Goal: Transaction & Acquisition: Purchase product/service

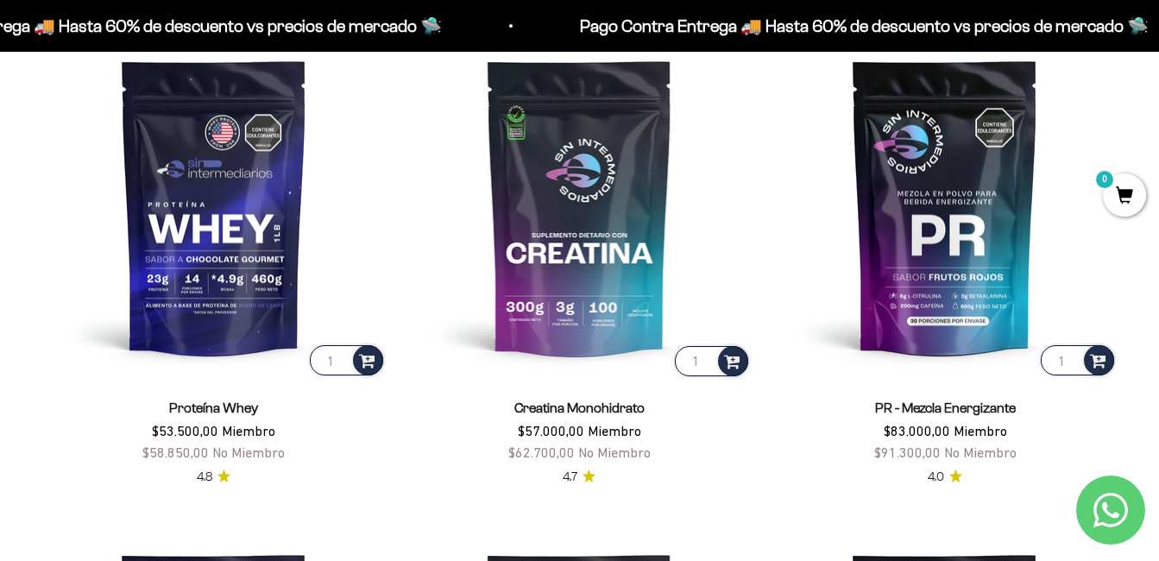
scroll to position [659, 0]
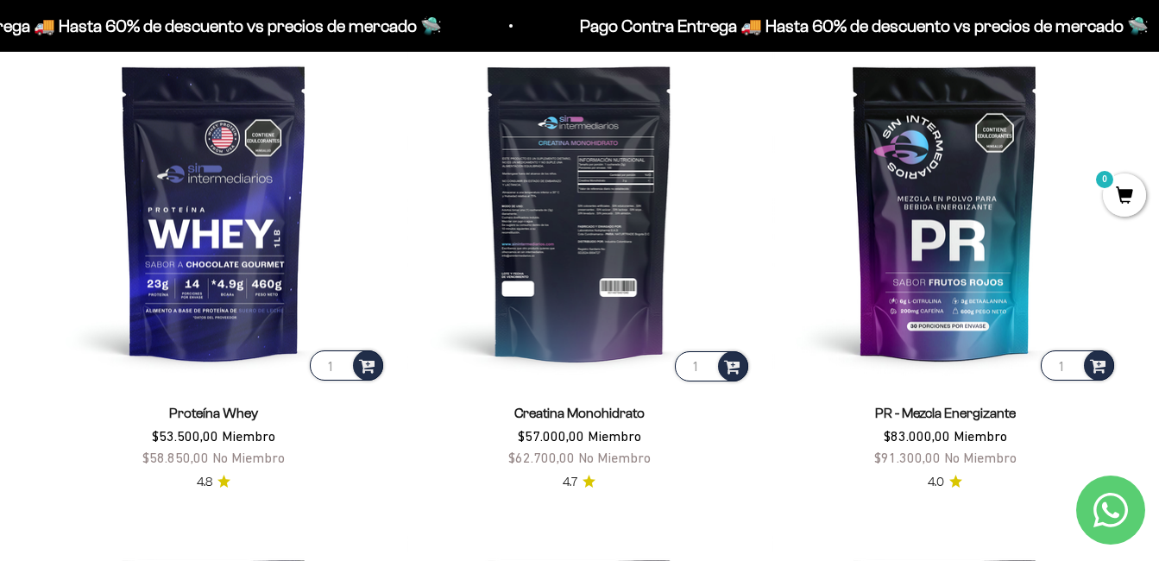
click at [606, 192] on img at bounding box center [579, 212] width 345 height 345
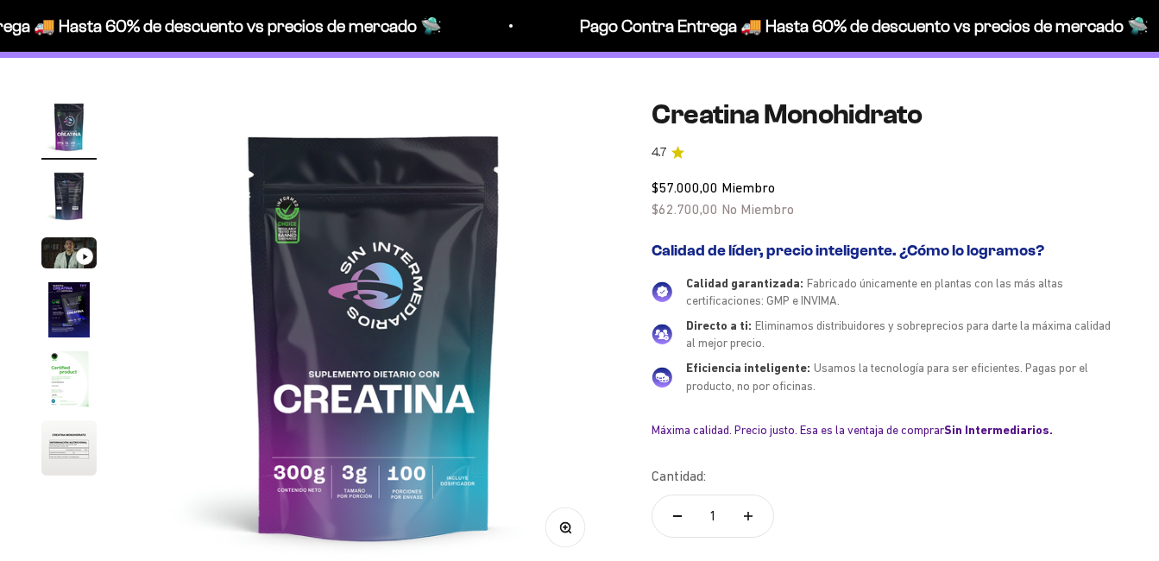
click at [64, 183] on img "Ir al artículo 2" at bounding box center [68, 195] width 55 height 55
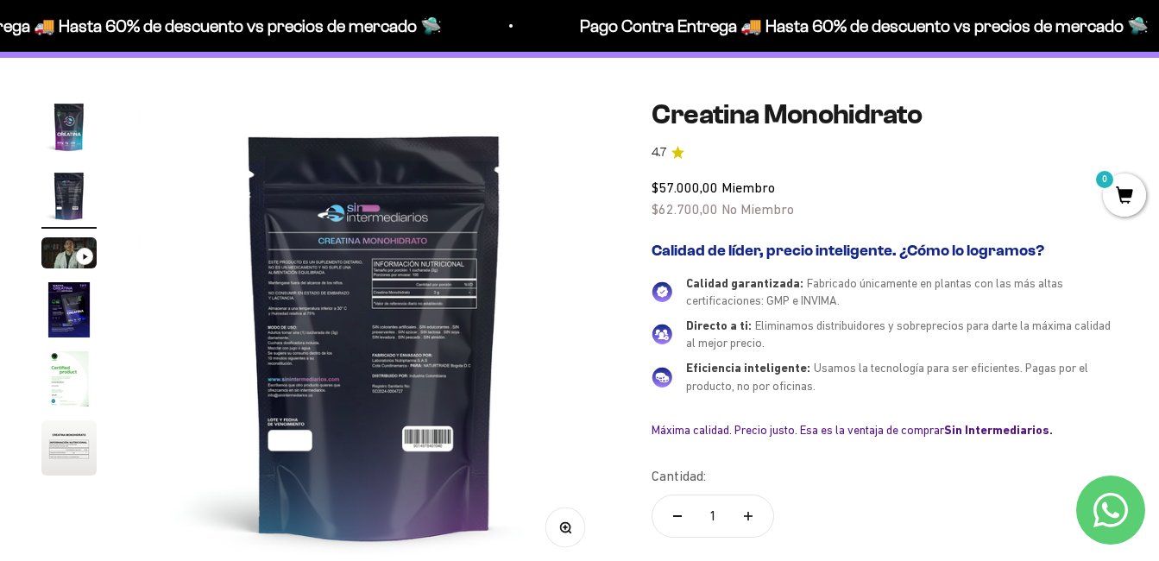
click at [568, 524] on circle "button" at bounding box center [565, 526] width 9 height 9
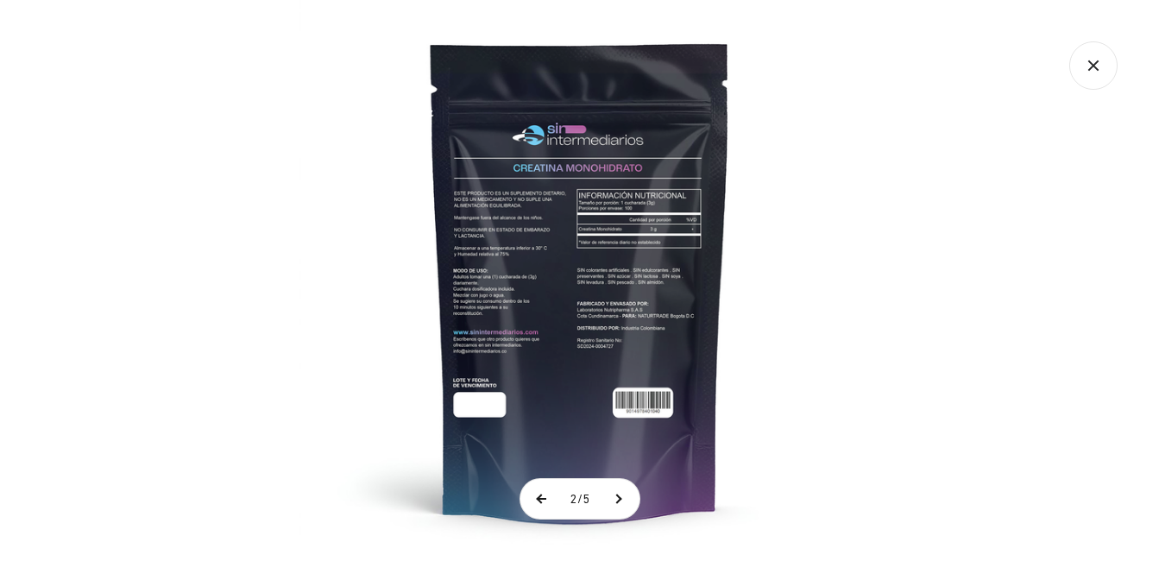
click at [538, 500] on button at bounding box center [541, 499] width 43 height 40
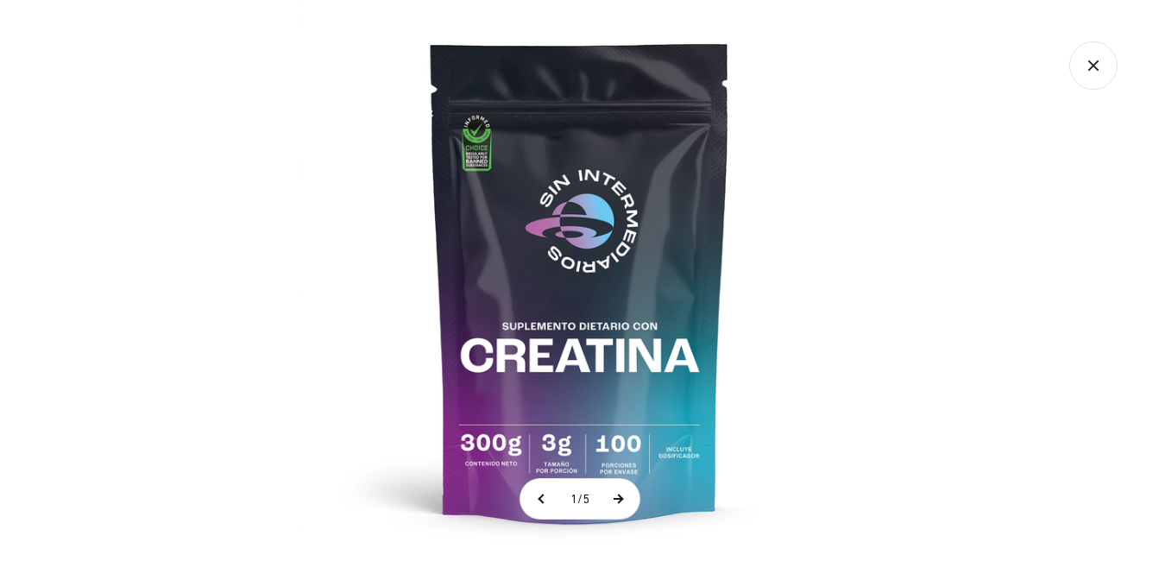
click at [626, 499] on button at bounding box center [617, 499] width 43 height 40
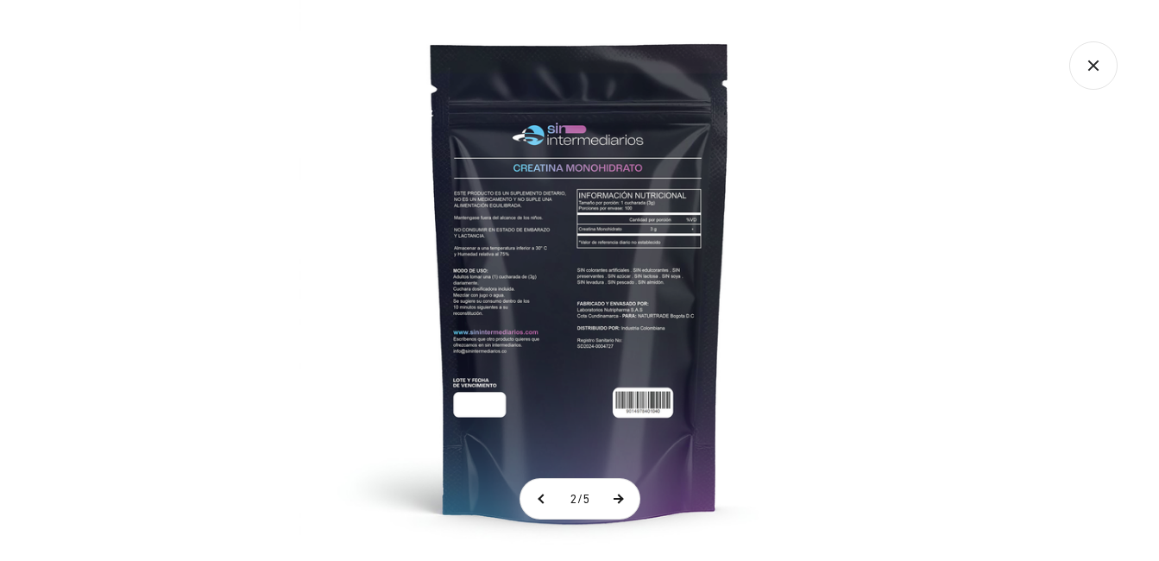
click at [626, 499] on button at bounding box center [617, 499] width 43 height 40
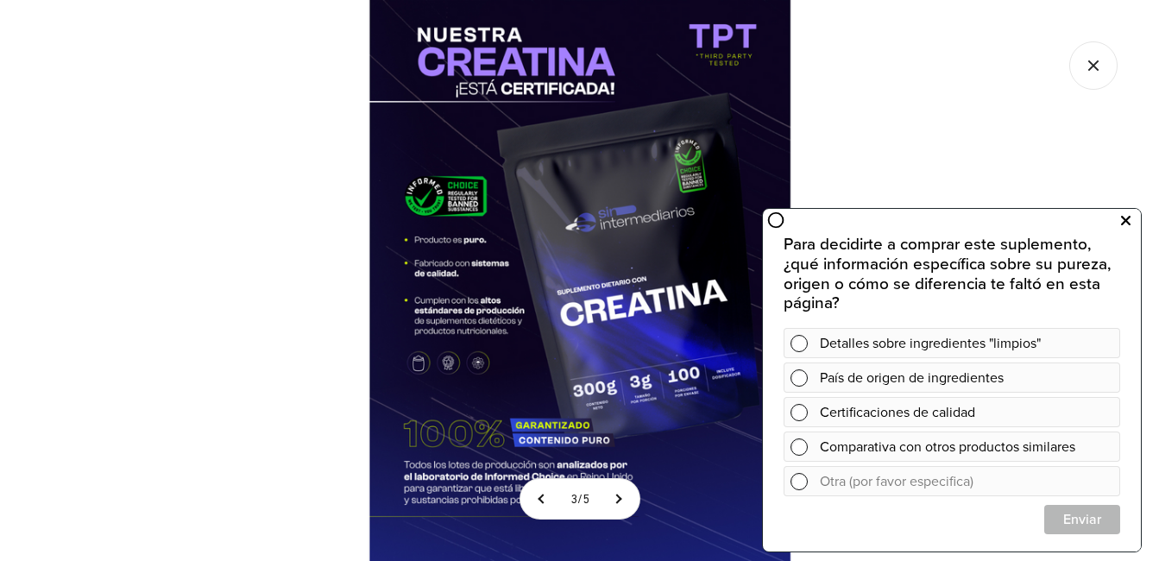
click at [1126, 223] on icon at bounding box center [1125, 221] width 9 height 22
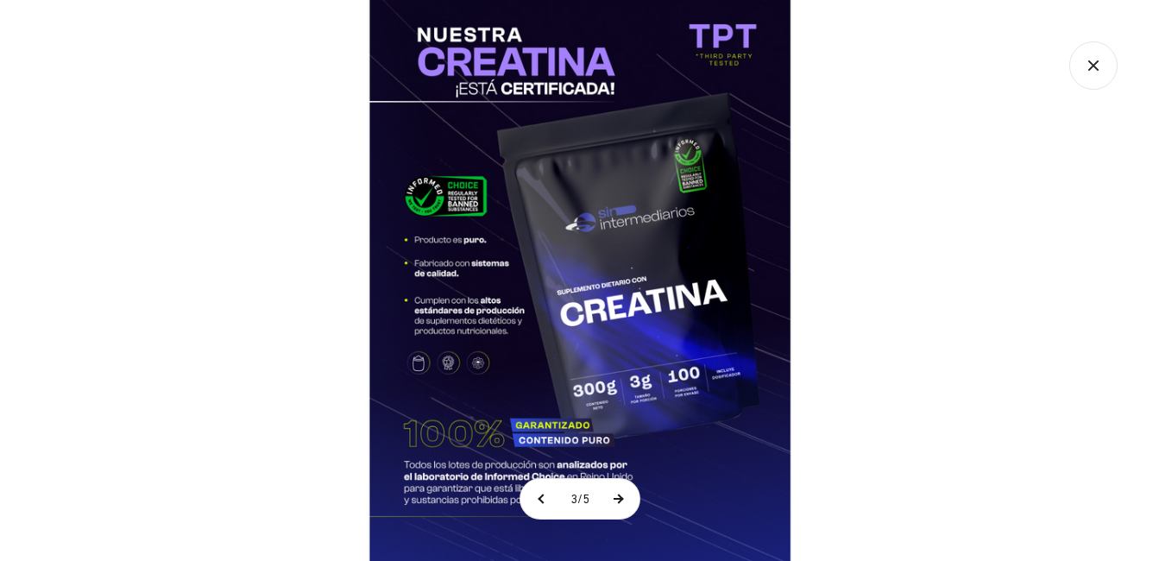
click at [619, 496] on button at bounding box center [617, 499] width 43 height 40
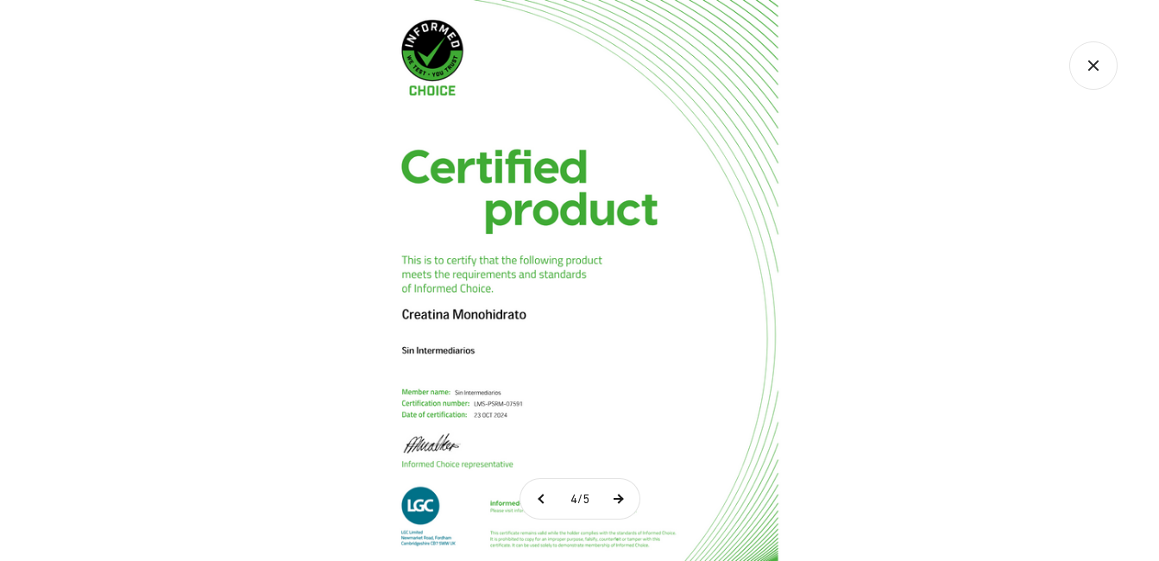
click at [619, 496] on button at bounding box center [617, 499] width 43 height 40
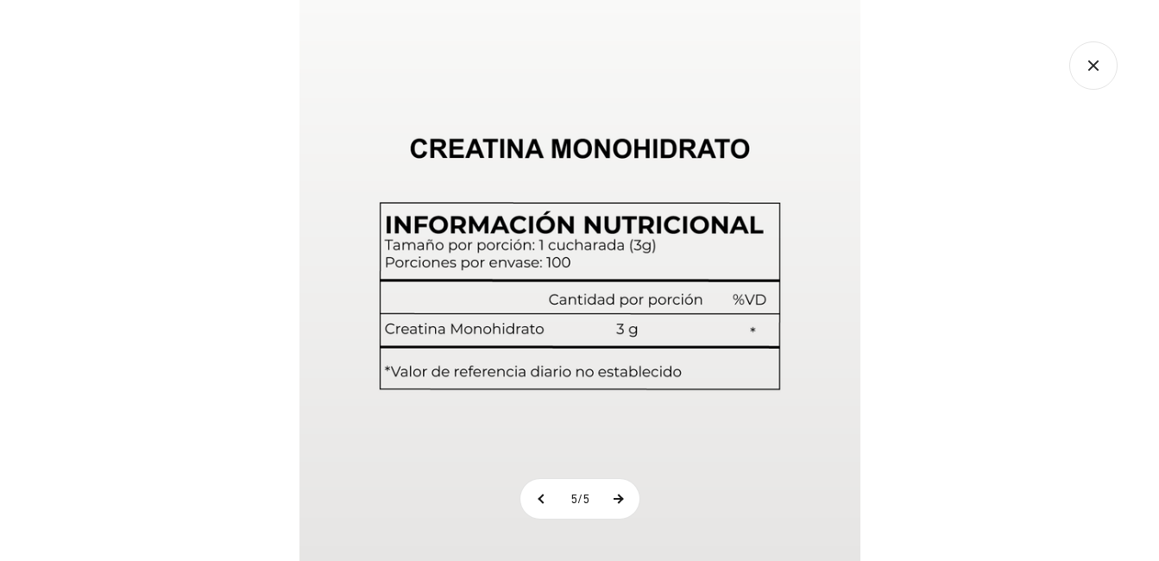
click at [619, 496] on button at bounding box center [617, 499] width 43 height 40
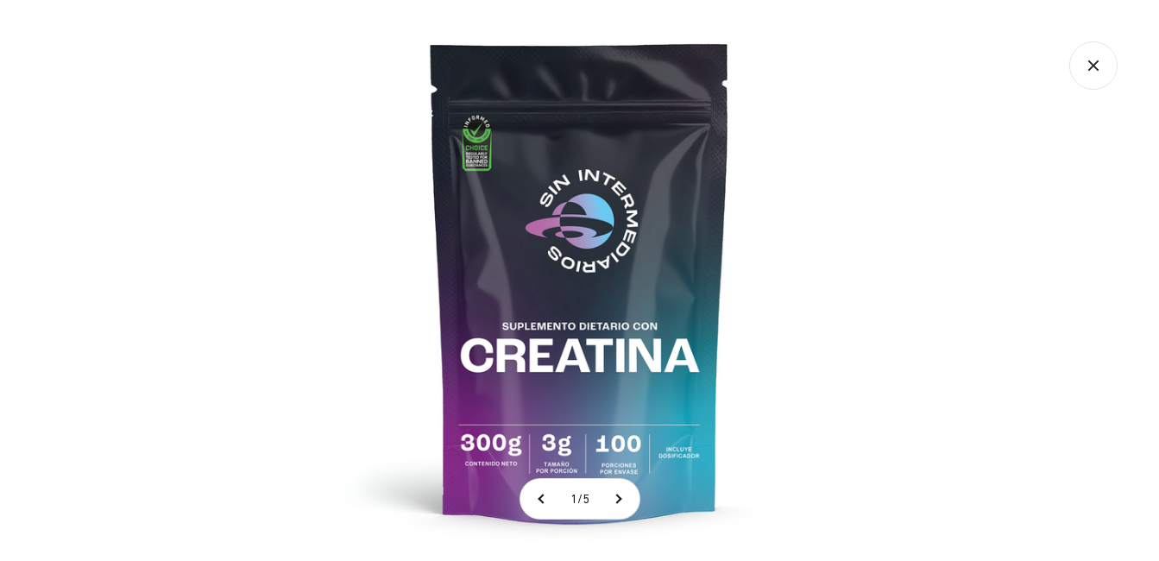
click at [1092, 66] on icon "Cerrar galería" at bounding box center [1092, 64] width 9 height 9
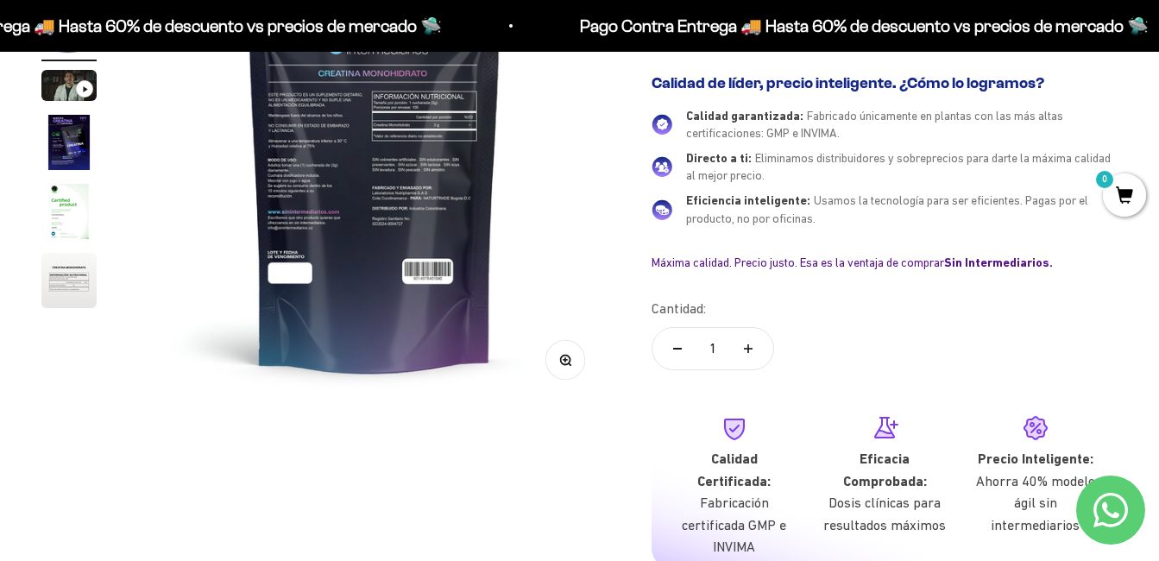
scroll to position [292, 0]
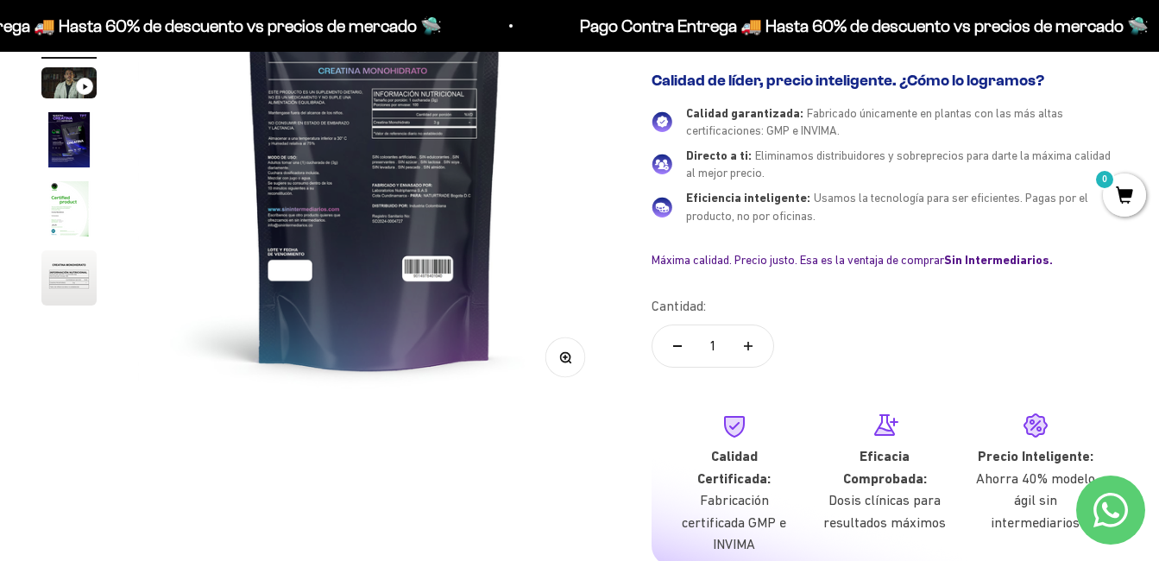
click at [750, 343] on icon "Aumentar cantidad" at bounding box center [748, 346] width 9 height 9
click at [681, 342] on button "Reducir cantidad" at bounding box center [677, 345] width 50 height 41
type input "1"
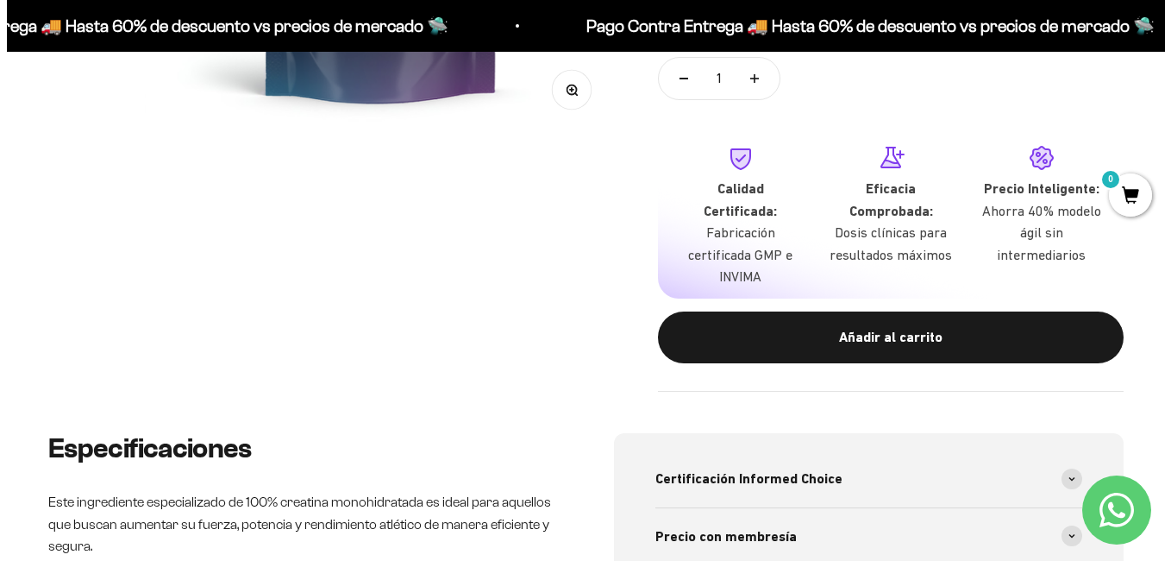
scroll to position [561, 0]
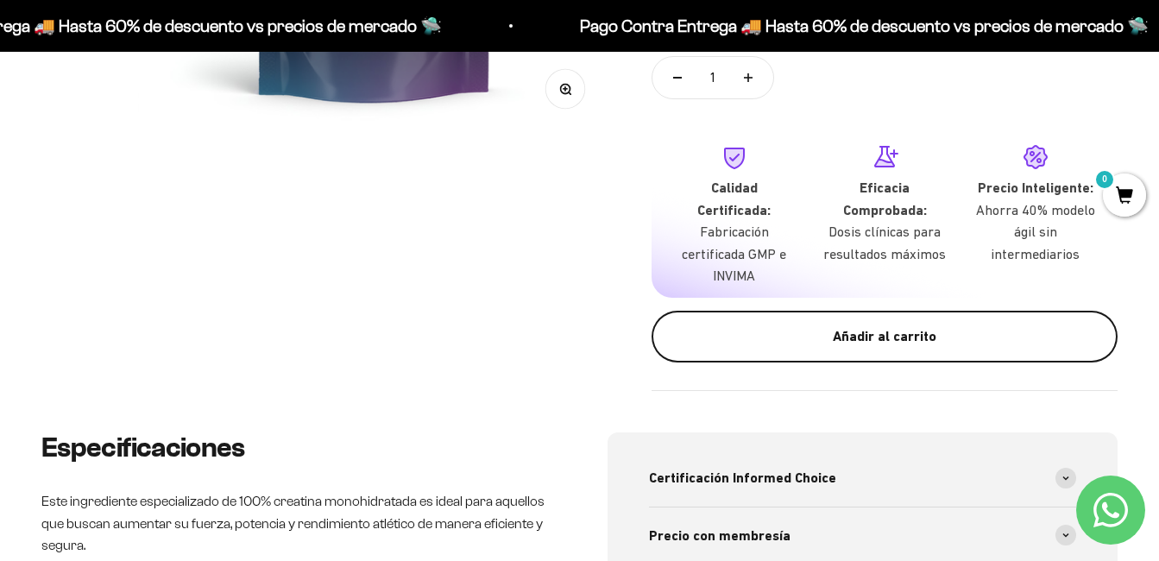
click at [751, 325] on div "Añadir al carrito" at bounding box center [884, 336] width 397 height 22
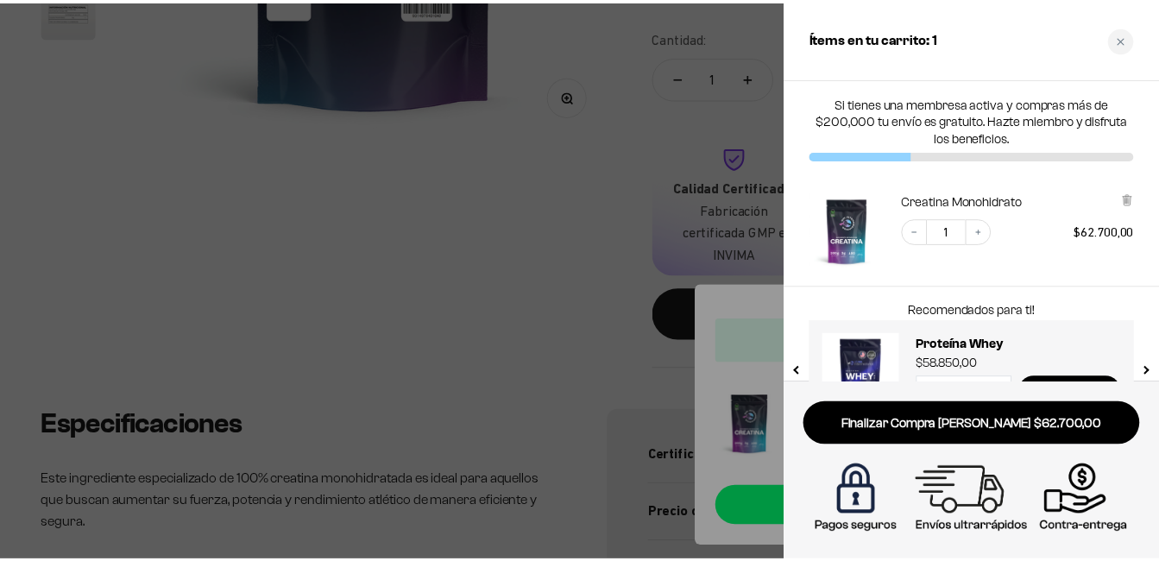
scroll to position [55, 0]
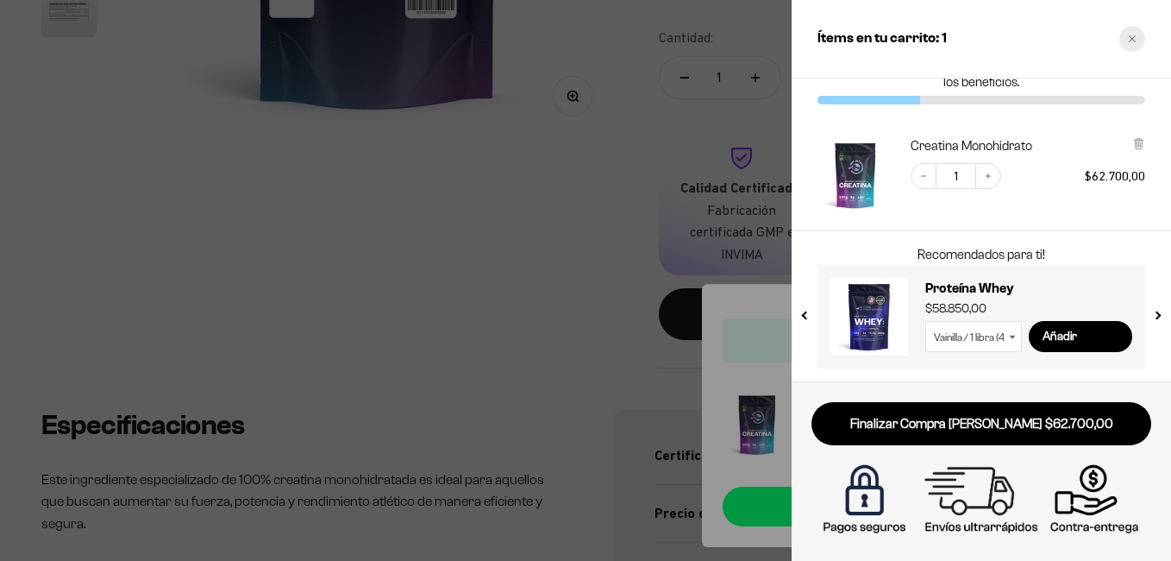
click at [1133, 37] on icon "Close cart" at bounding box center [1132, 39] width 9 height 9
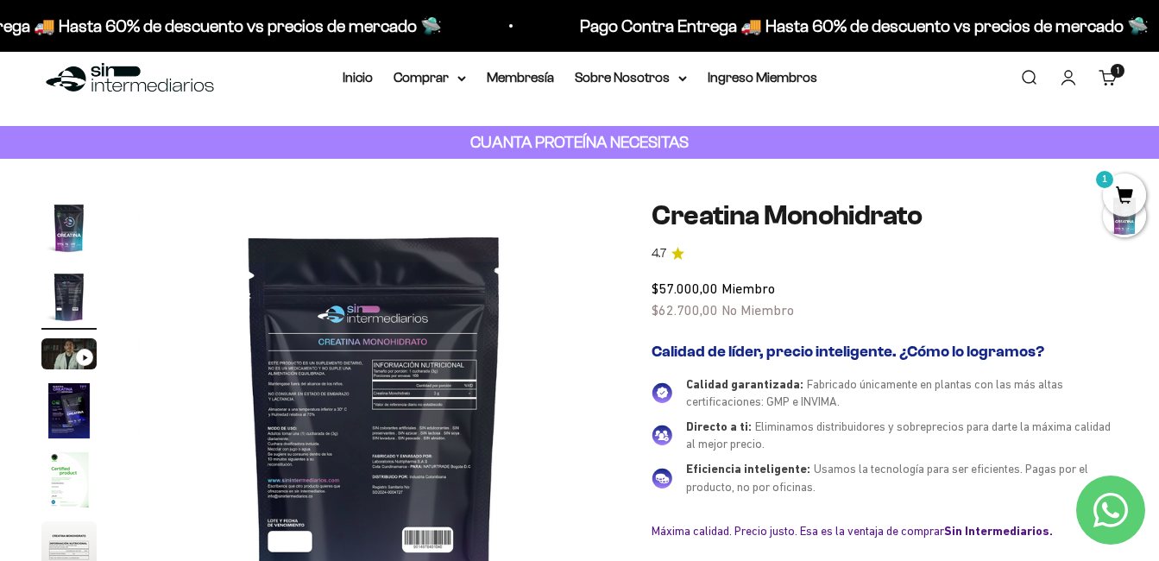
scroll to position [0, 0]
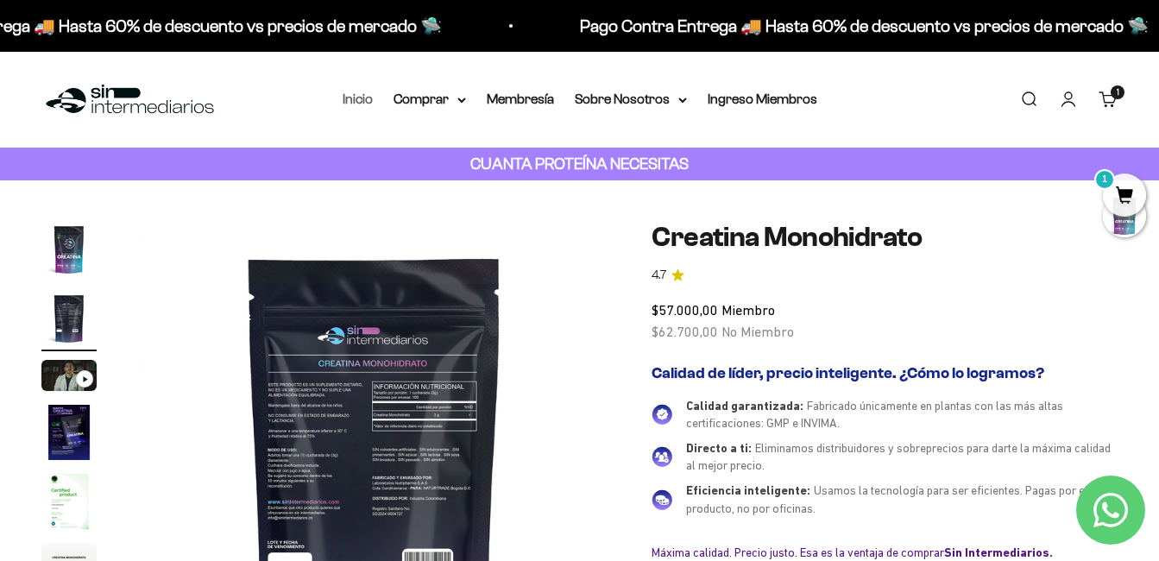
click at [354, 100] on link "Inicio" at bounding box center [357, 98] width 30 height 15
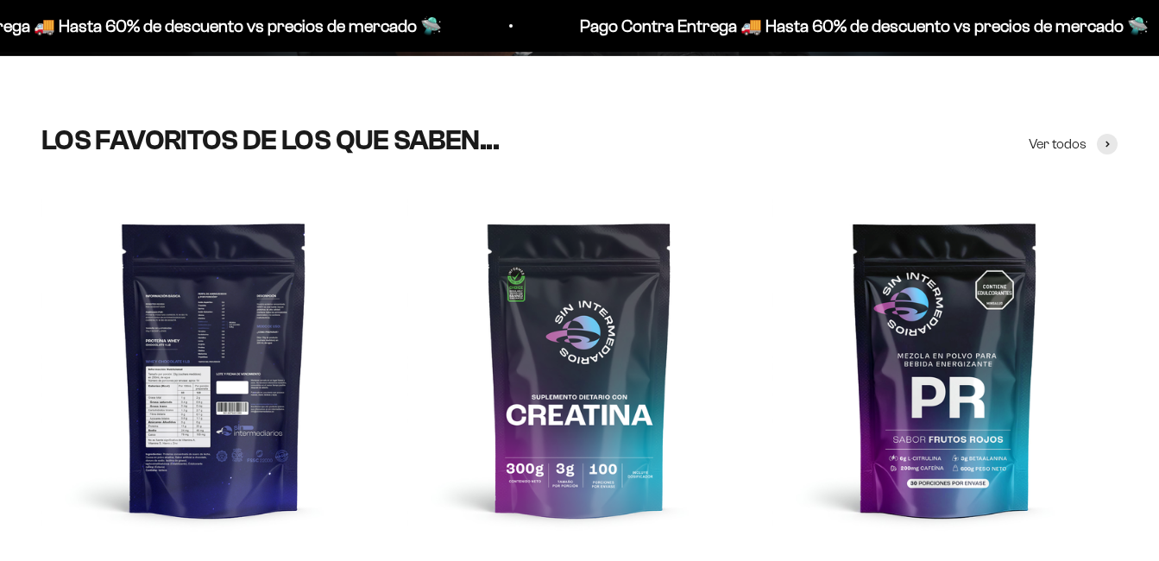
scroll to position [637, 0]
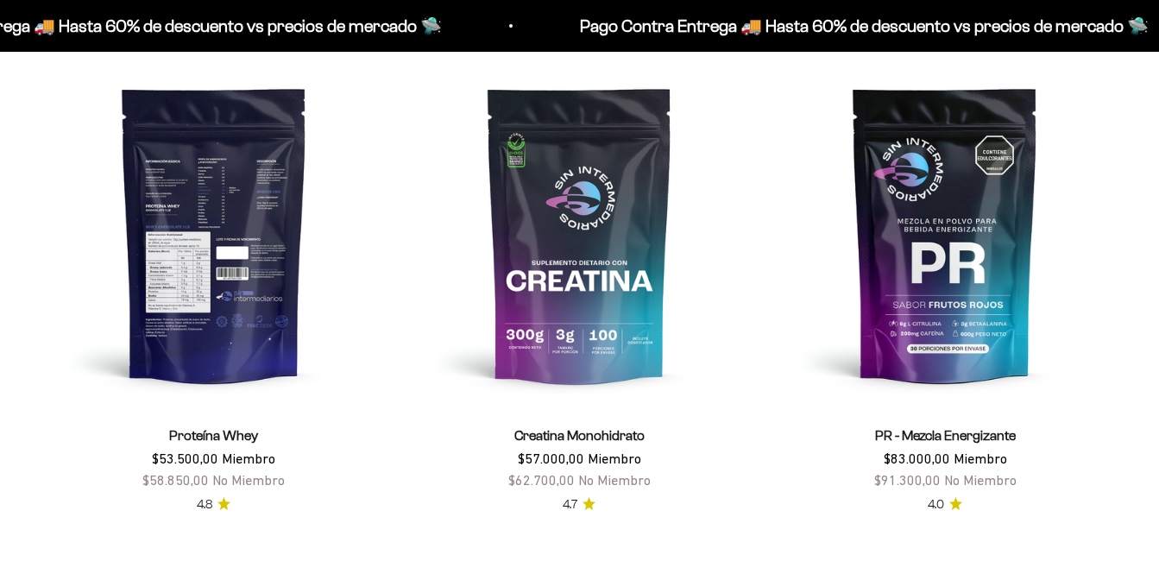
click at [209, 239] on img at bounding box center [213, 234] width 345 height 345
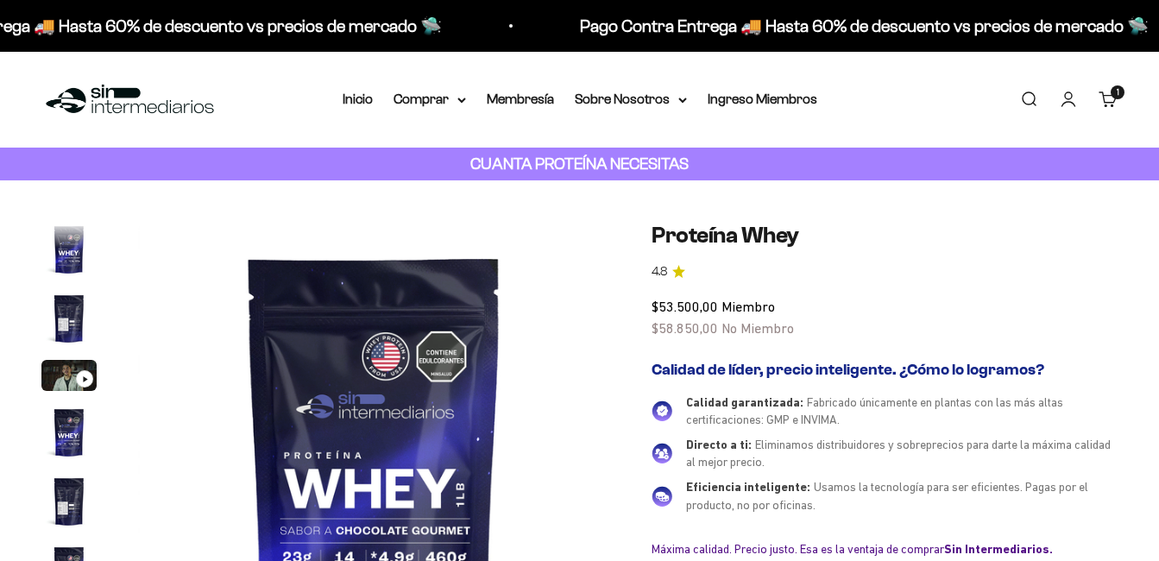
scroll to position [0, 8204]
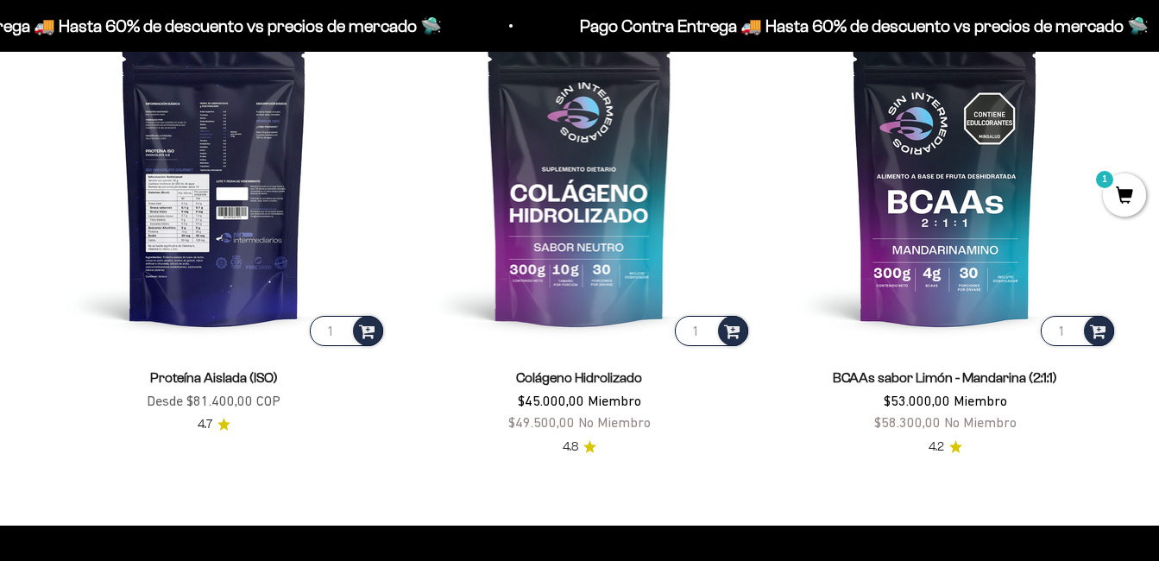
drag, startPoint x: 0, startPoint y: 0, endPoint x: 224, endPoint y: 185, distance: 290.5
click at [224, 185] on img at bounding box center [213, 176] width 345 height 345
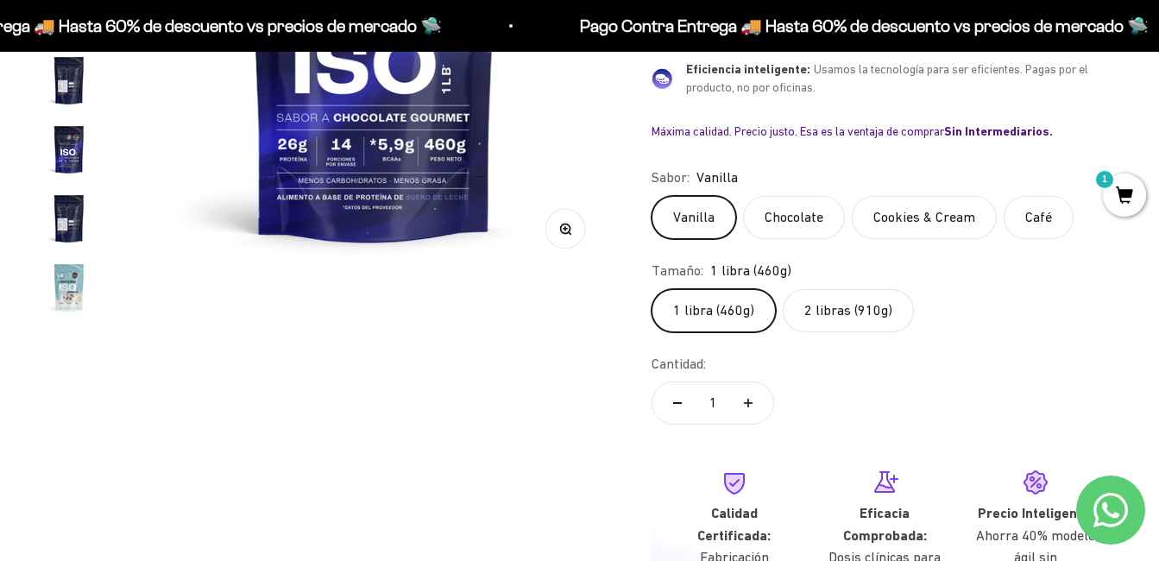
scroll to position [419, 0]
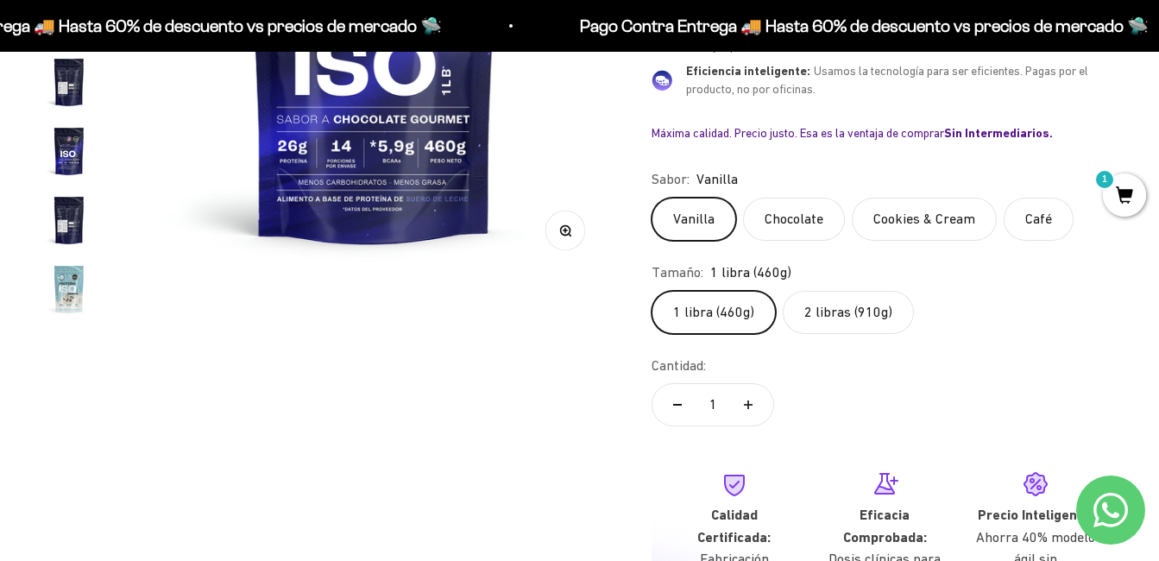
click at [839, 310] on label "2 libras (910g)" at bounding box center [847, 312] width 131 height 43
click at [651, 291] on input "2 libras (910g)" at bounding box center [650, 290] width 1 height 1
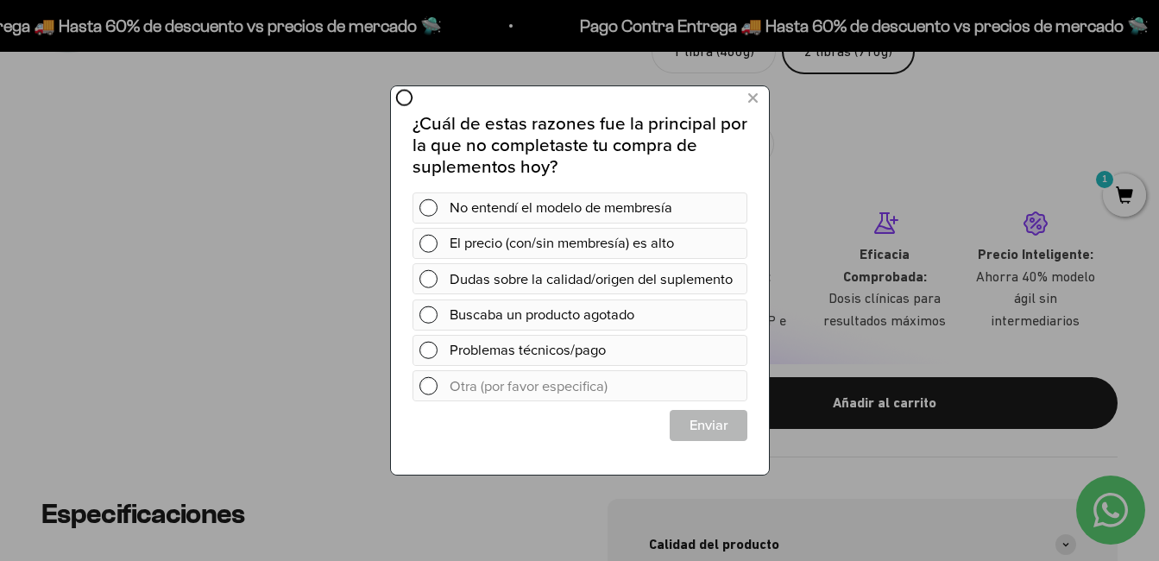
click at [405, 104] on circle at bounding box center [403, 98] width 15 height 15
click at [751, 101] on icon at bounding box center [751, 98] width 9 height 23
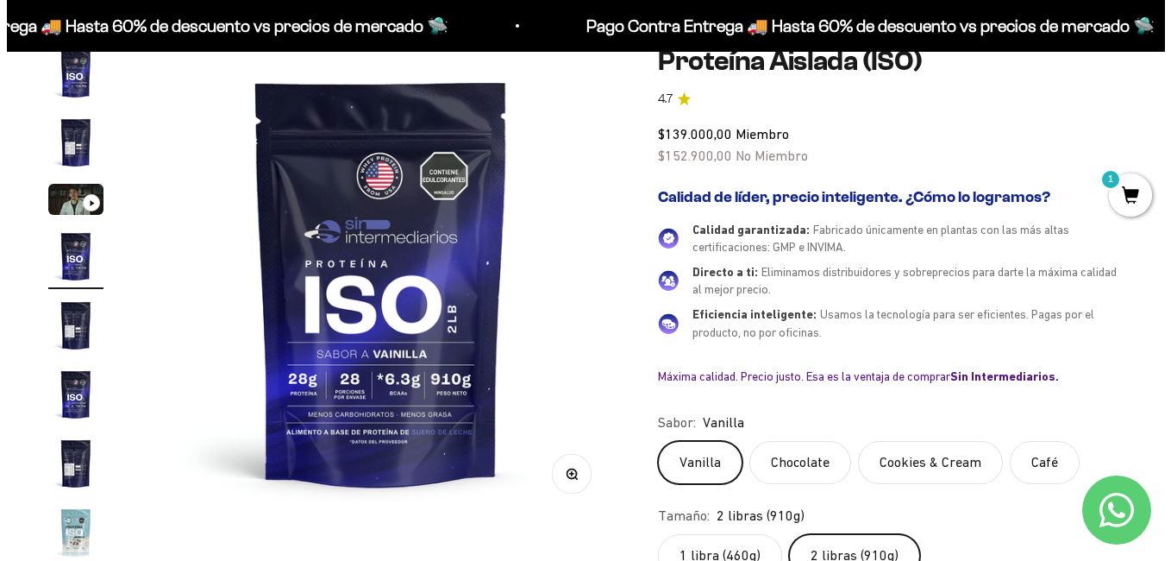
scroll to position [175, 0]
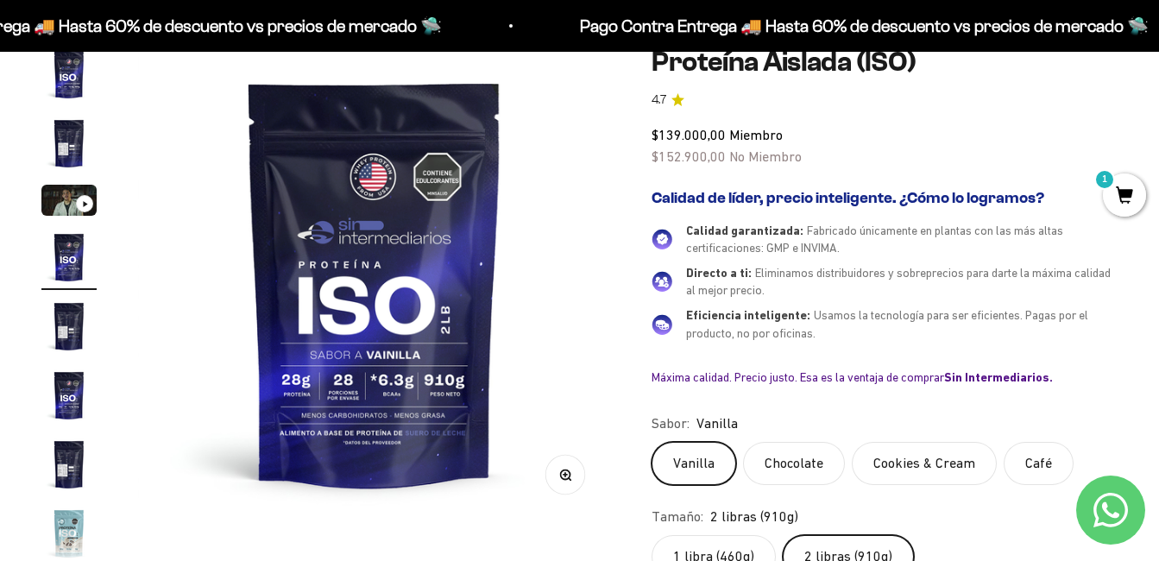
click at [1128, 192] on span "1" at bounding box center [1123, 194] width 43 height 43
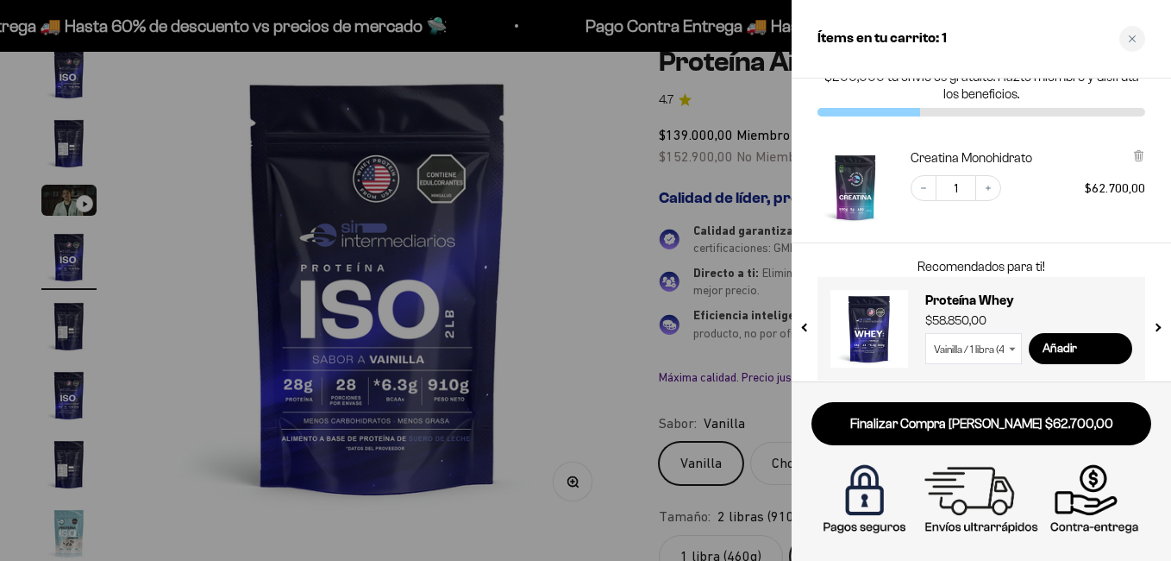
scroll to position [55, 0]
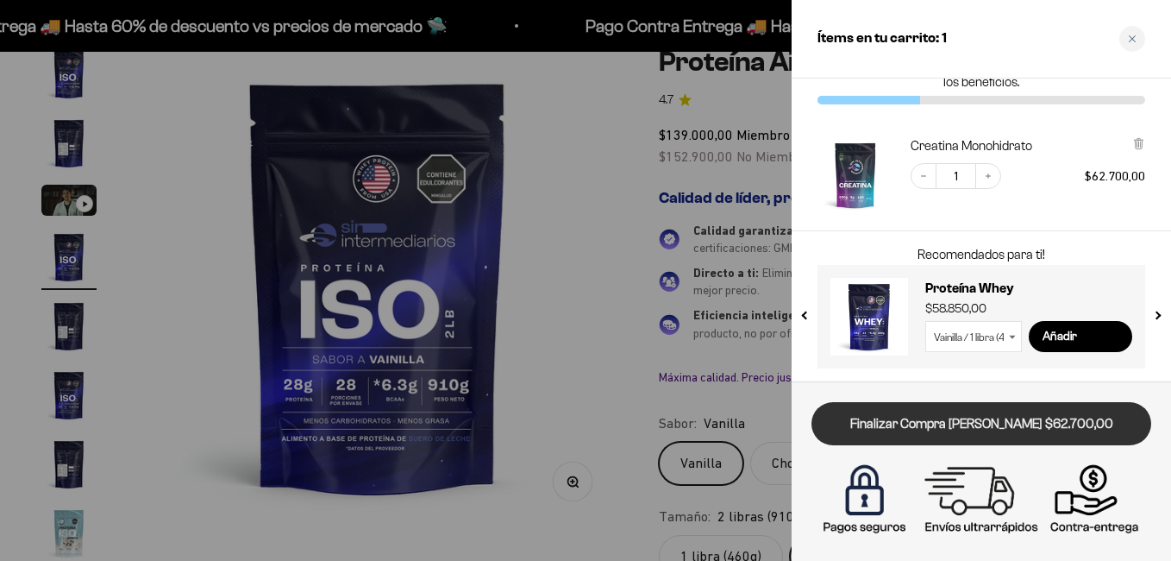
click at [1000, 410] on link "Finalizar Compra [PERSON_NAME] $62.700,00" at bounding box center [982, 424] width 340 height 44
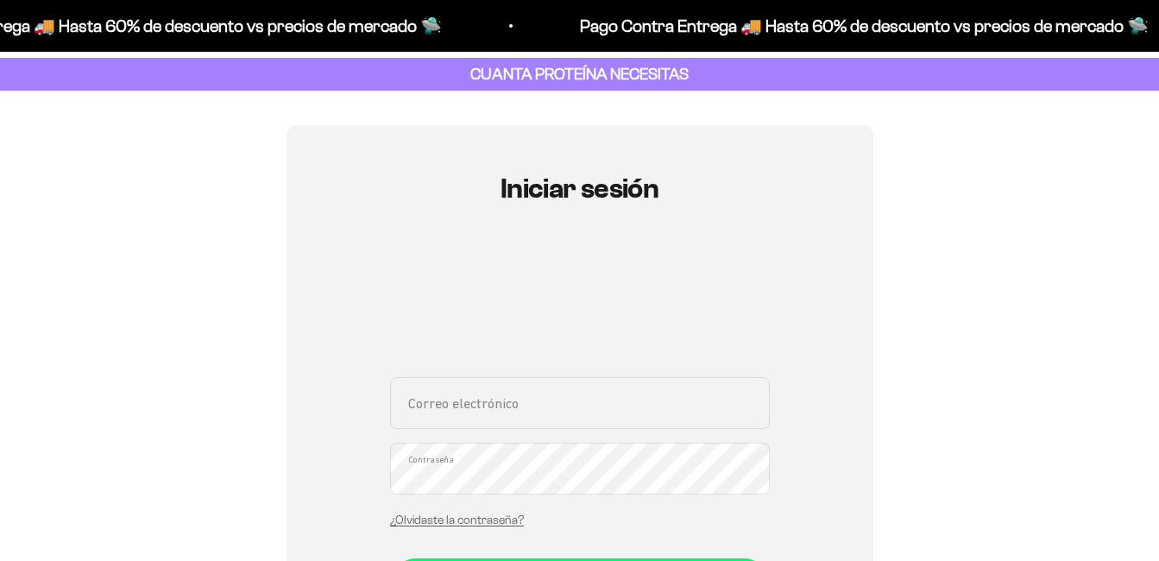
scroll to position [133, 0]
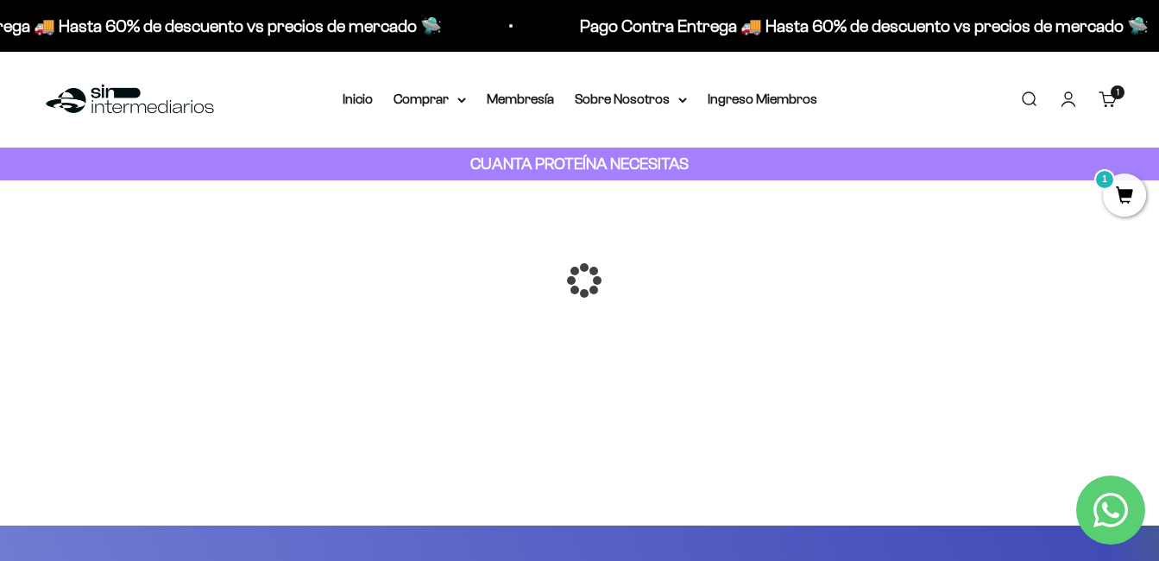
click at [580, 280] on div at bounding box center [580, 280] width 0 height 0
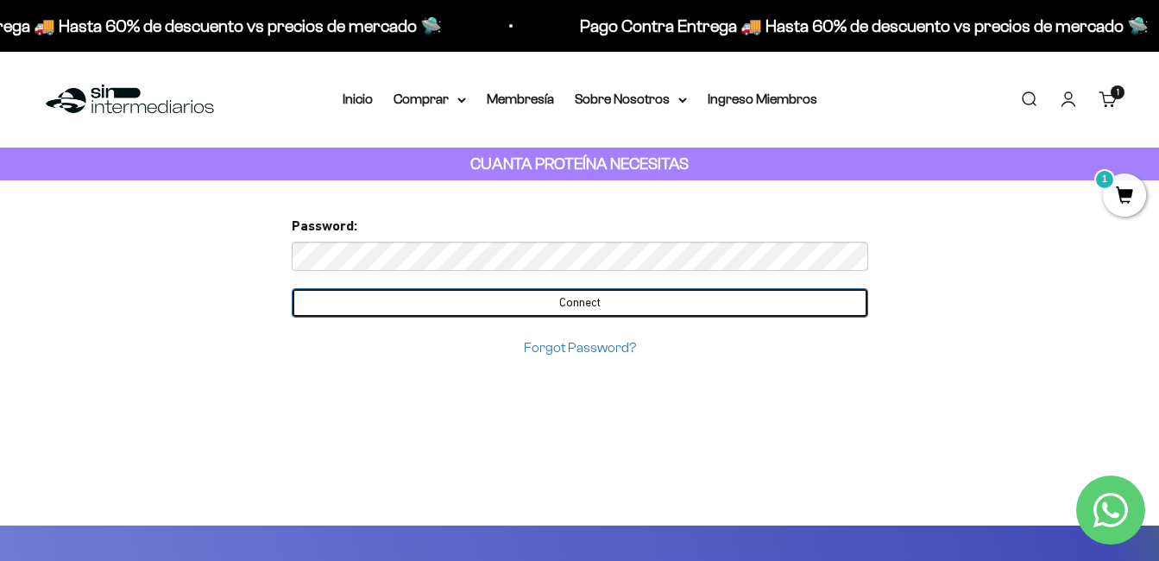
click at [524, 309] on input "Connect" at bounding box center [580, 302] width 576 height 29
click at [545, 298] on input "Connect" at bounding box center [580, 302] width 576 height 29
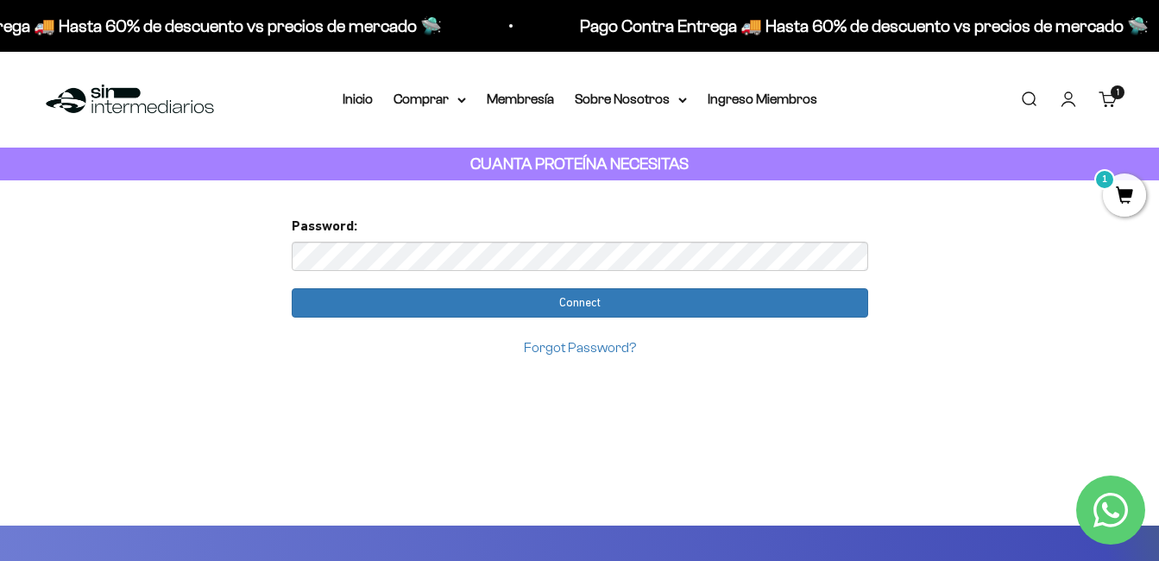
click at [1108, 204] on span "1" at bounding box center [1123, 194] width 43 height 43
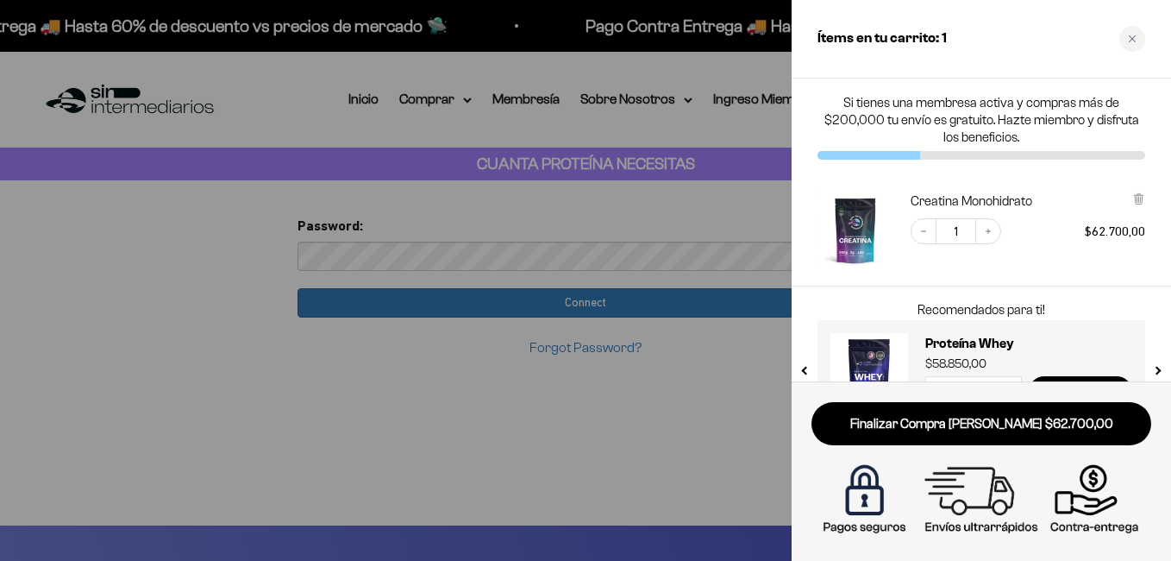
click at [513, 448] on div at bounding box center [585, 280] width 1171 height 561
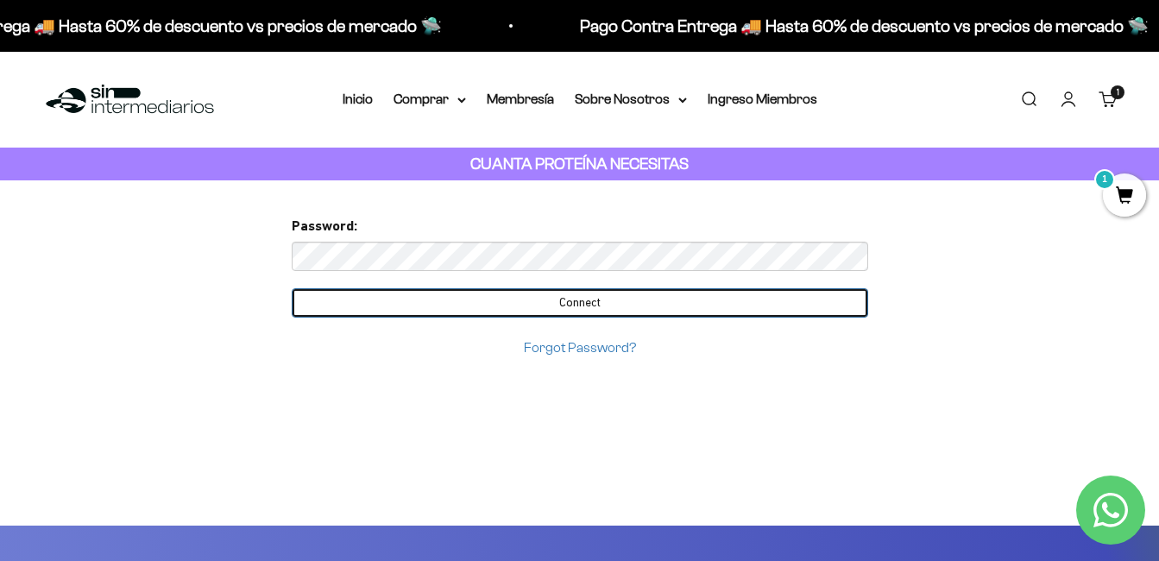
click at [665, 293] on input "Connect" at bounding box center [580, 302] width 576 height 29
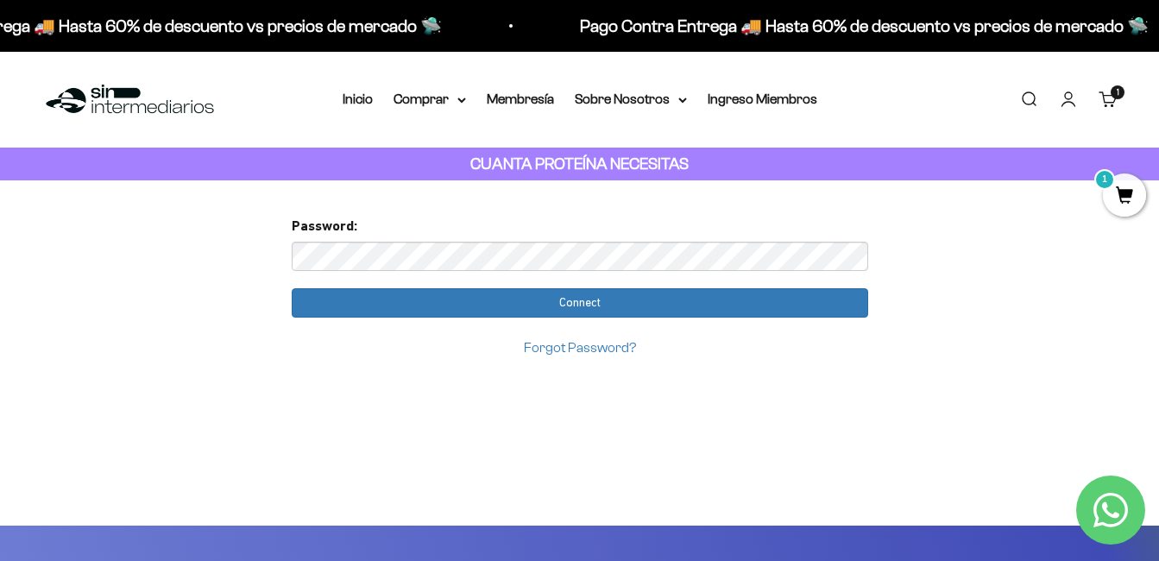
click at [569, 349] on link "Forgot Password?" at bounding box center [580, 347] width 112 height 15
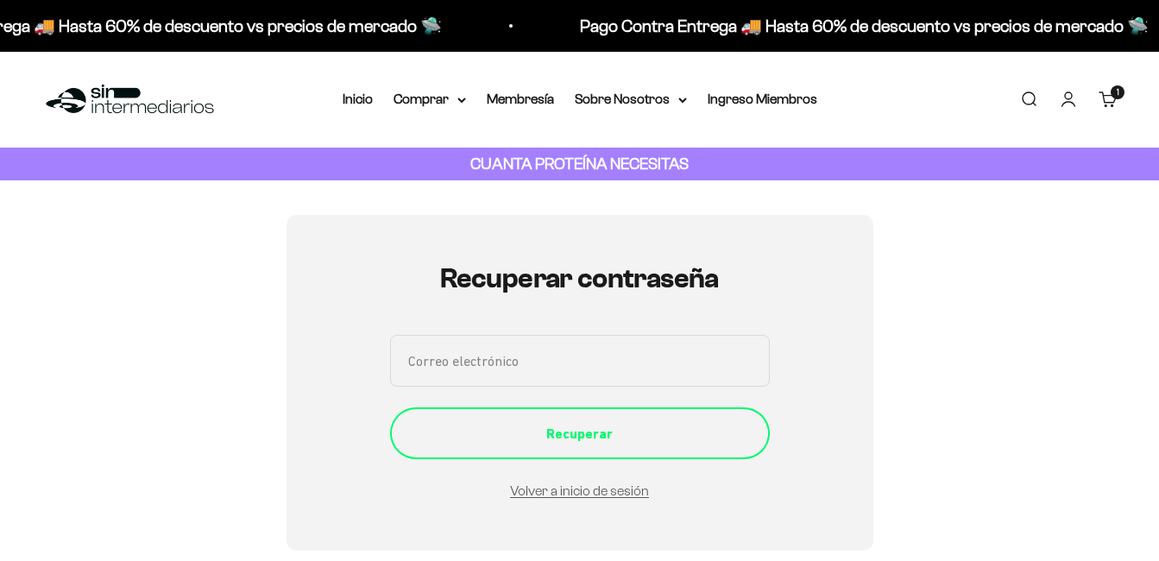
click at [542, 423] on div "Recuperar" at bounding box center [579, 434] width 311 height 22
type input "[EMAIL_ADDRESS][DOMAIN_NAME]"
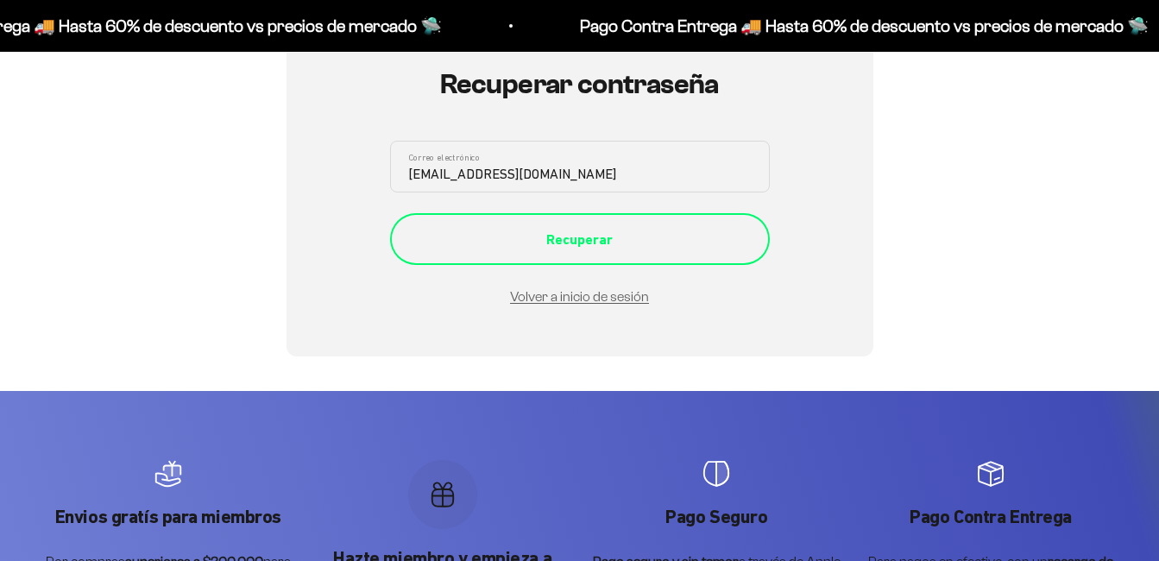
click at [542, 237] on div "Recuperar" at bounding box center [579, 240] width 311 height 22
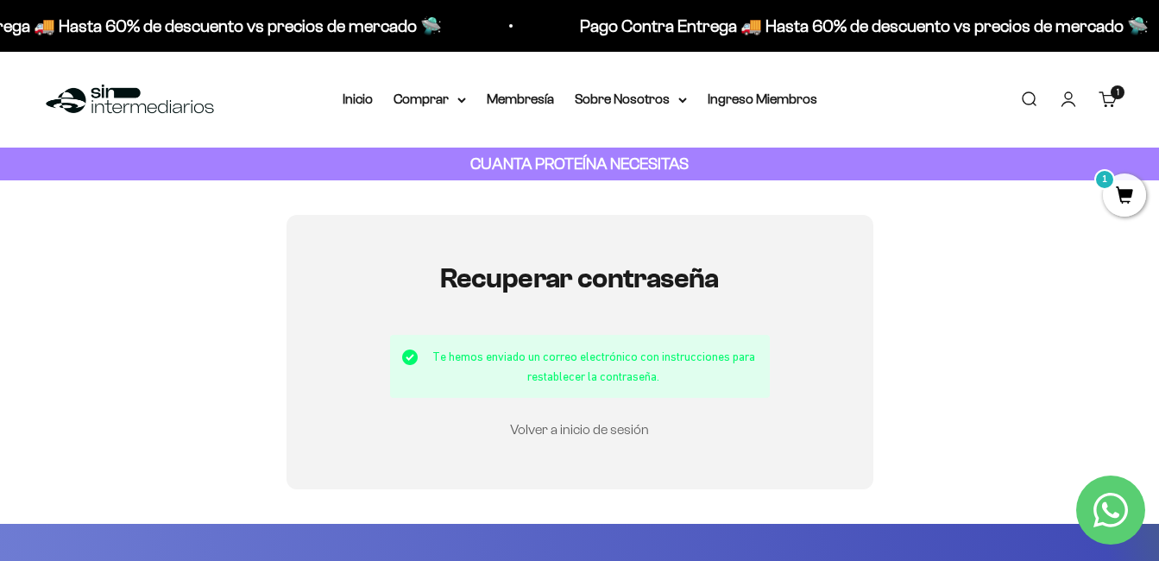
click at [607, 433] on link "Volver a inicio de sesión" at bounding box center [579, 429] width 139 height 15
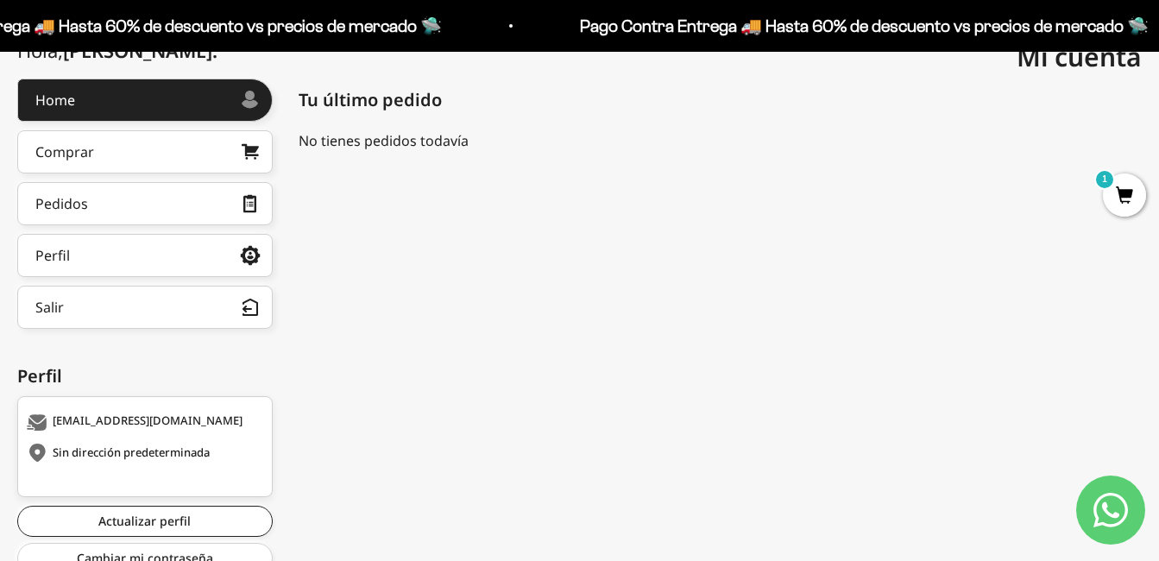
scroll to position [218, 0]
click at [162, 414] on div "[EMAIL_ADDRESS][DOMAIN_NAME]" at bounding box center [143, 421] width 232 height 17
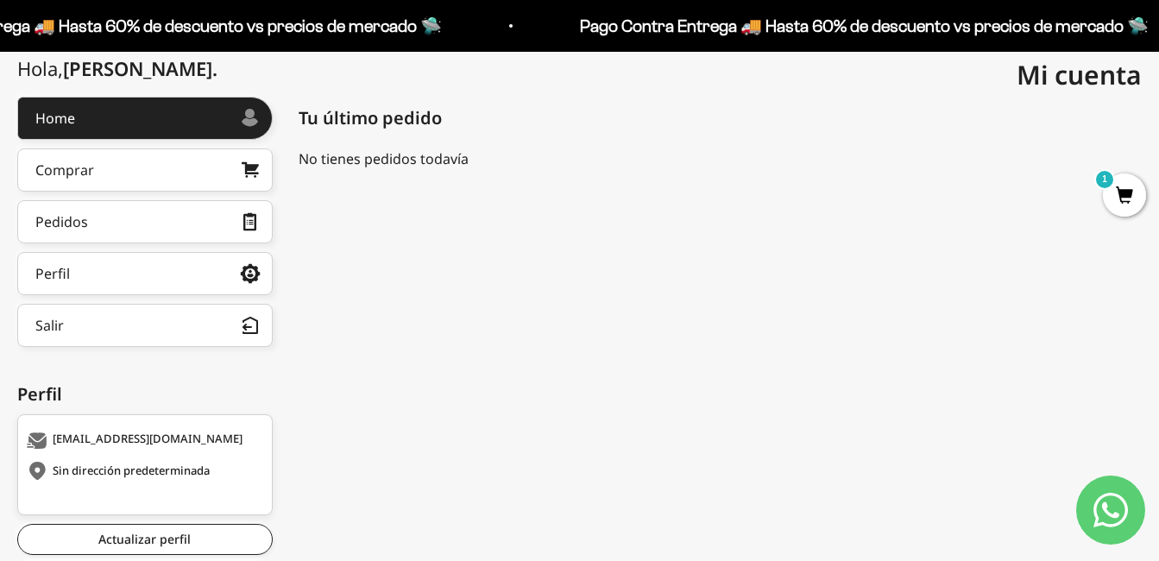
scroll to position [288, 0]
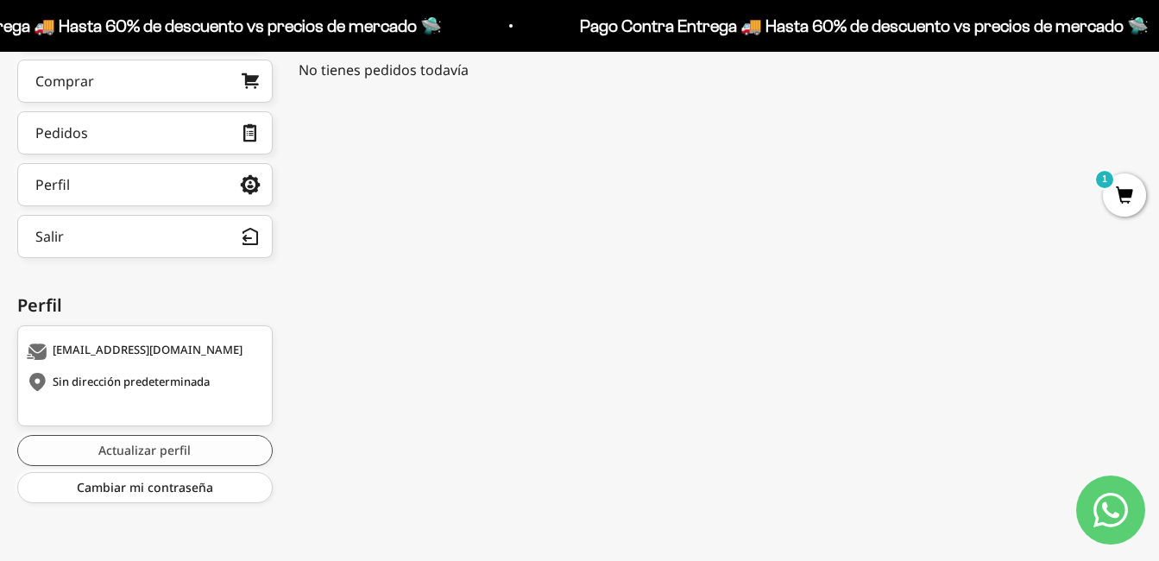
click at [185, 449] on link "Actualizar perfil" at bounding box center [144, 450] width 255 height 31
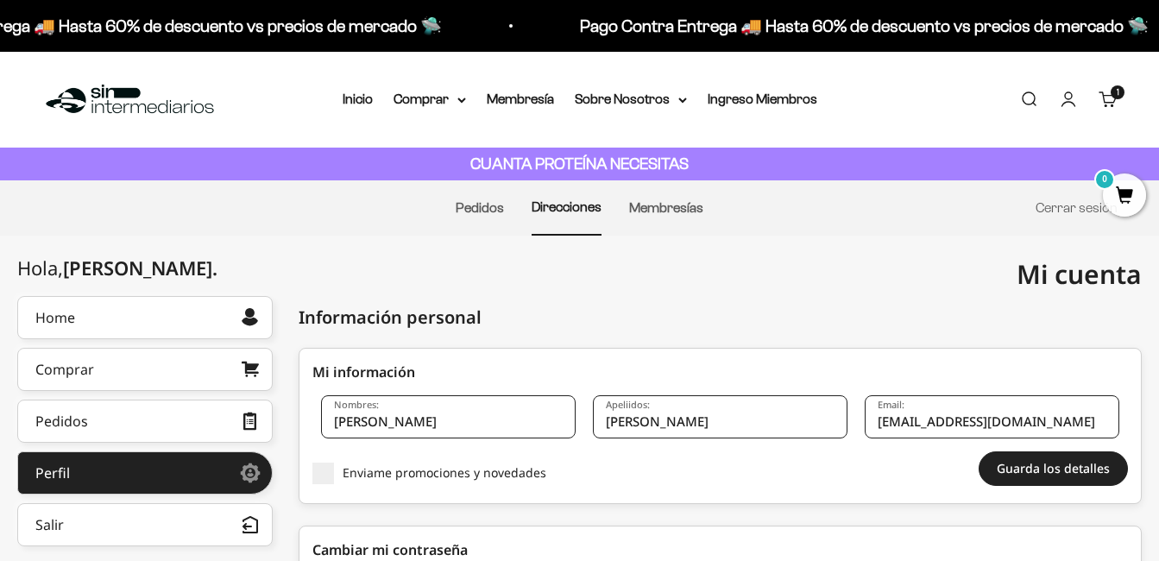
click at [1048, 418] on input "[EMAIL_ADDRESS][DOMAIN_NAME]" at bounding box center [991, 416] width 254 height 43
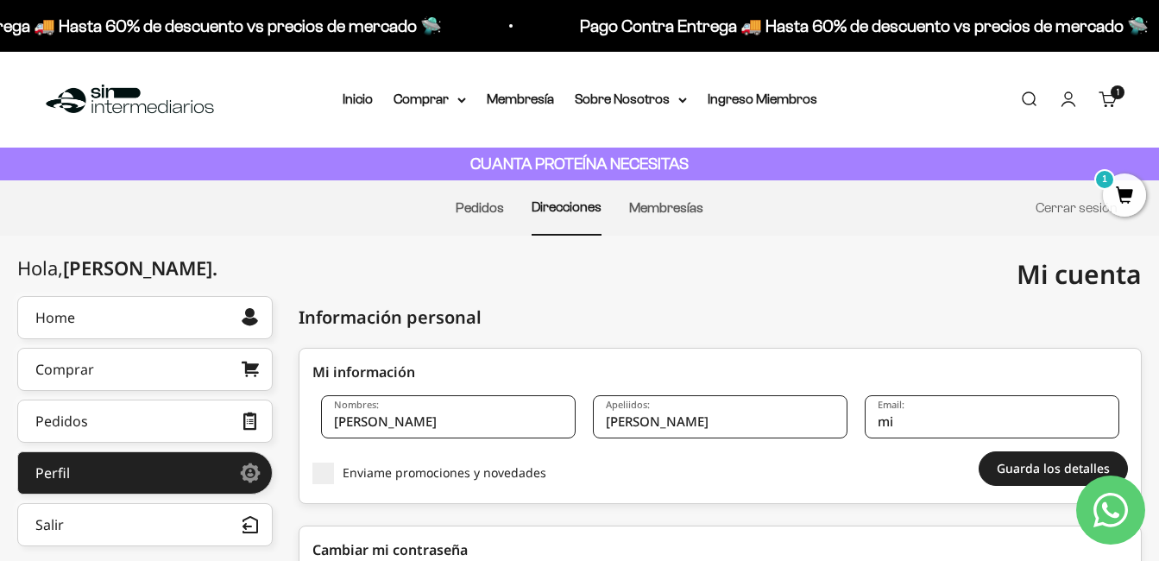
type input "m"
type input "[EMAIL_ADDRESS][DOMAIN_NAME]"
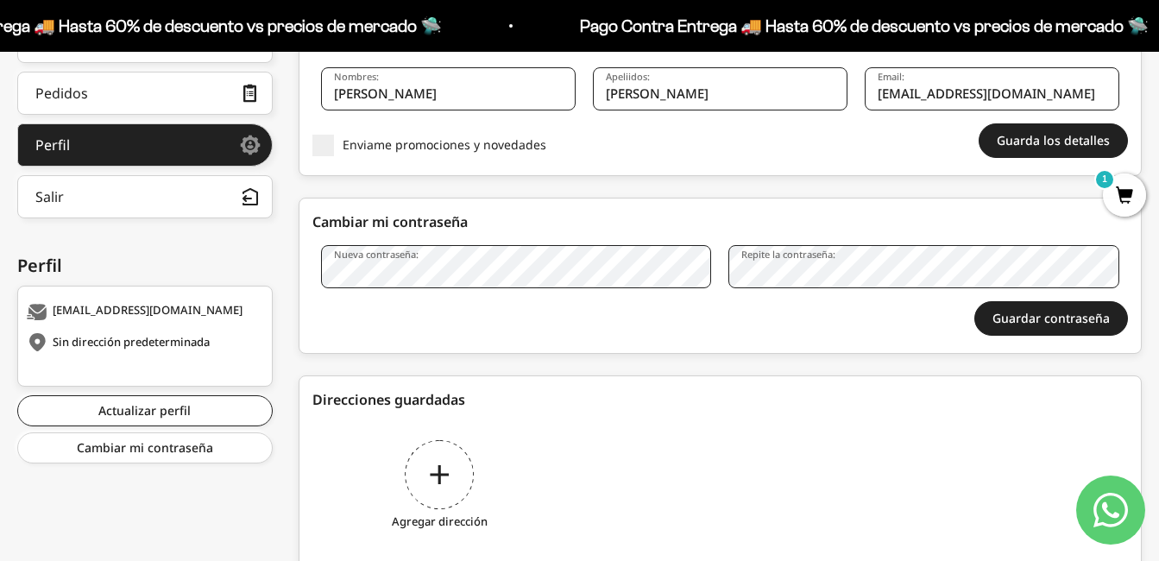
scroll to position [355, 0]
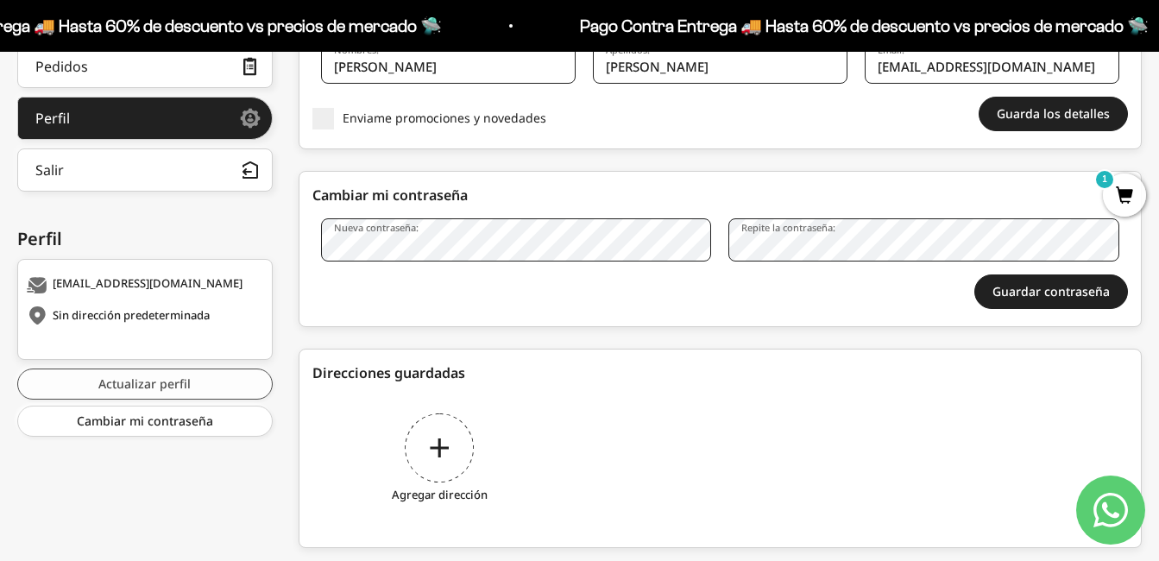
click at [247, 386] on link "Actualizar perfil" at bounding box center [144, 383] width 255 height 31
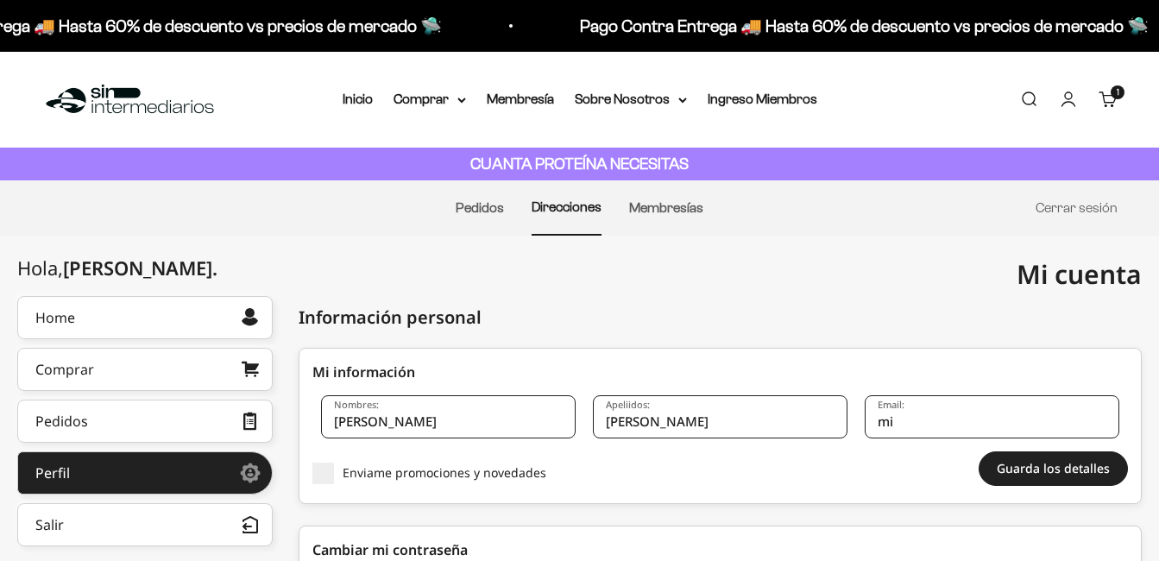
type input "m"
type input "[EMAIL_ADDRESS][DOMAIN_NAME]"
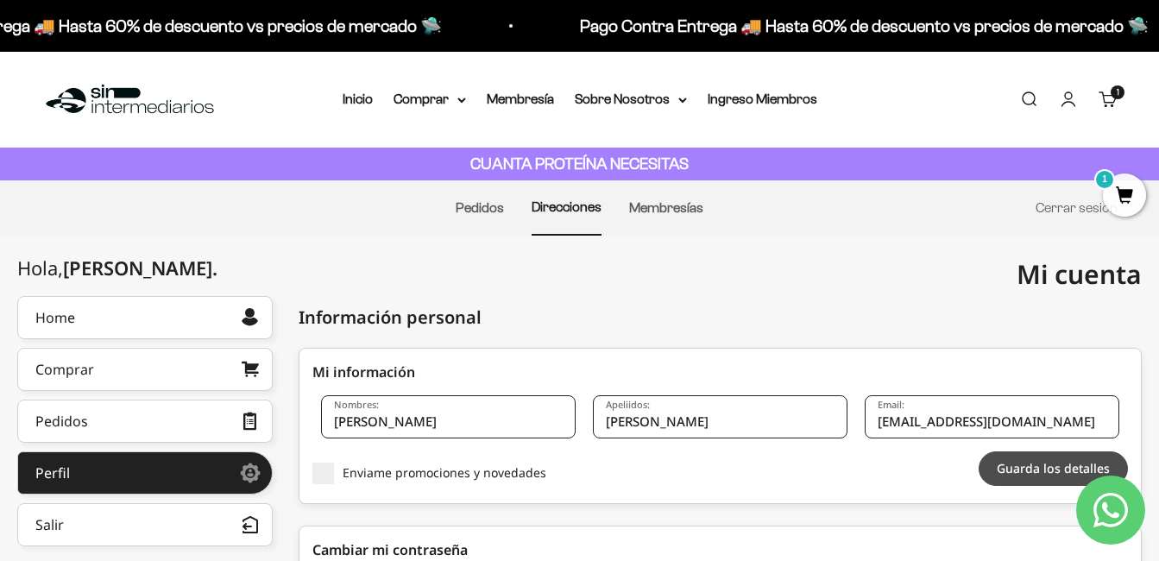
click at [1033, 473] on button "Guarda los detalles" at bounding box center [1052, 468] width 149 height 35
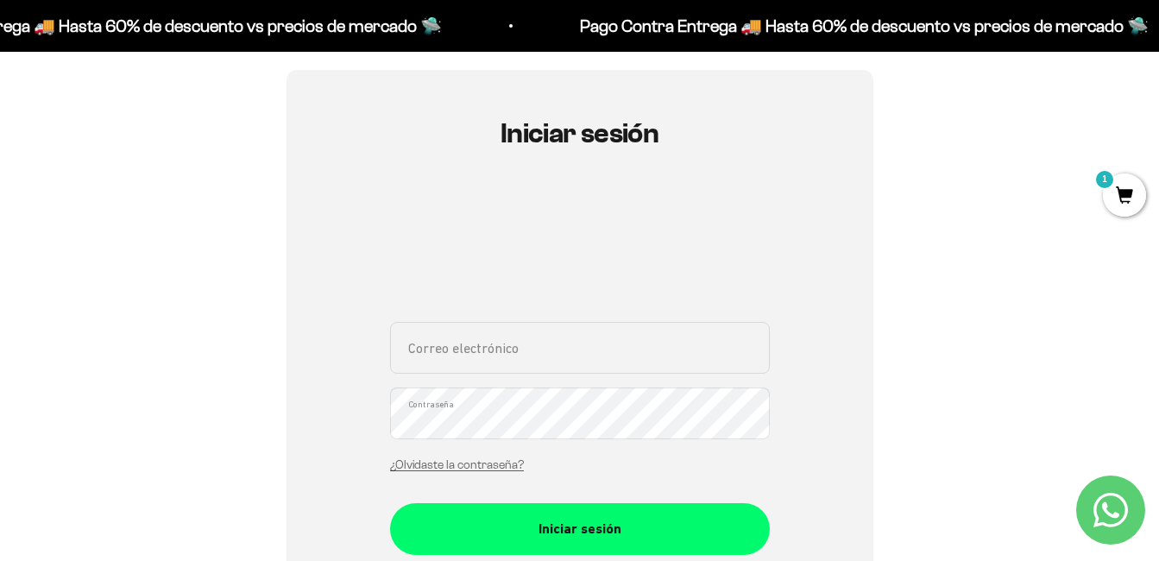
scroll to position [141, 0]
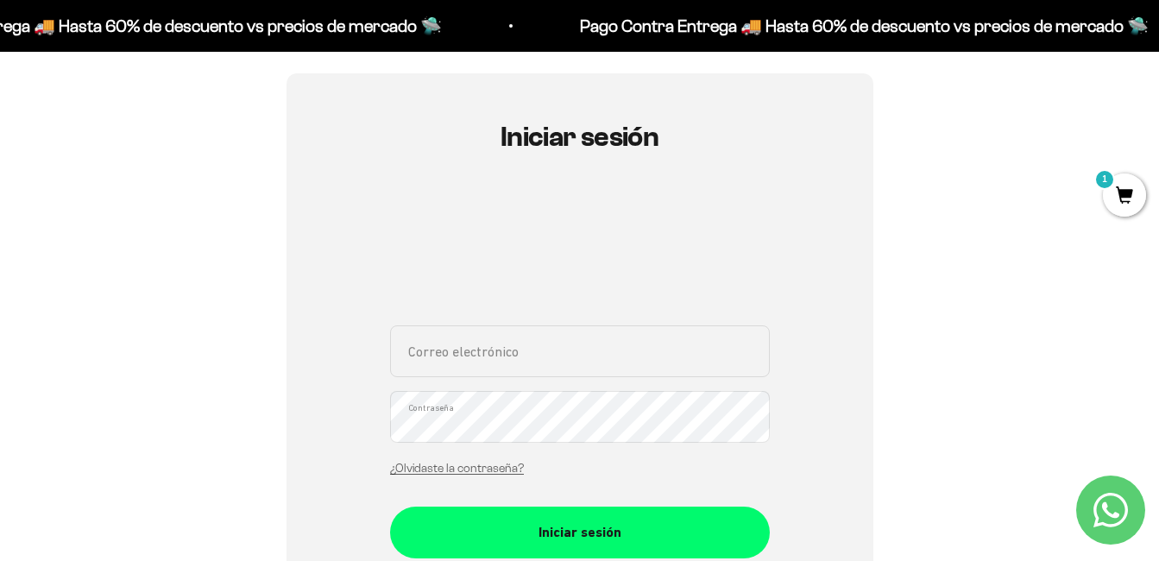
click at [673, 329] on input "Correo electrónico" at bounding box center [580, 351] width 380 height 52
type input "[EMAIL_ADDRESS][DOMAIN_NAME]"
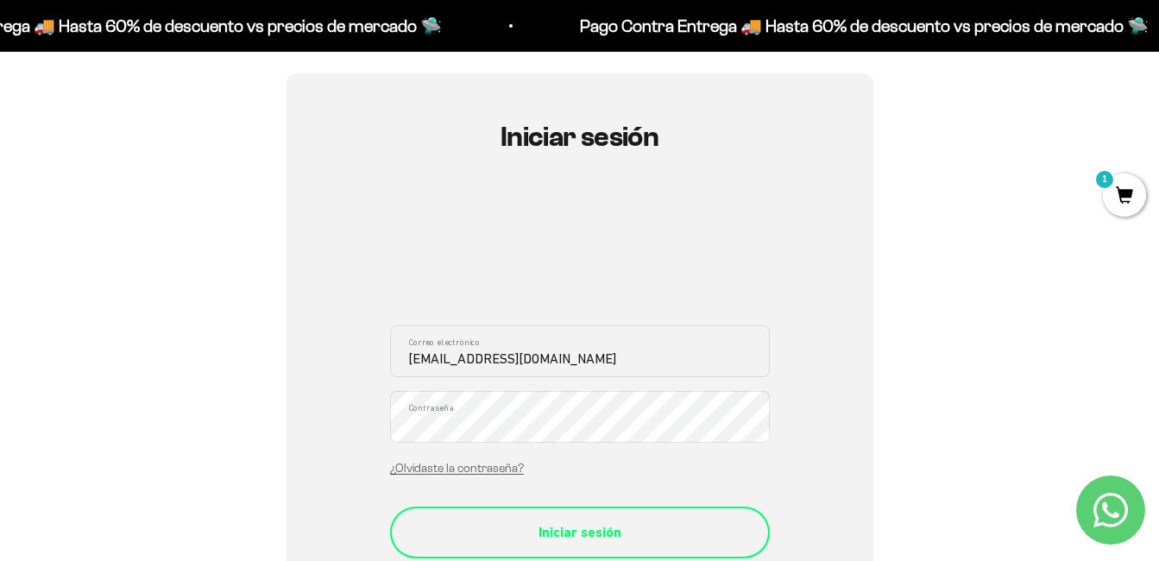
click at [621, 518] on button "Iniciar sesión" at bounding box center [580, 532] width 380 height 52
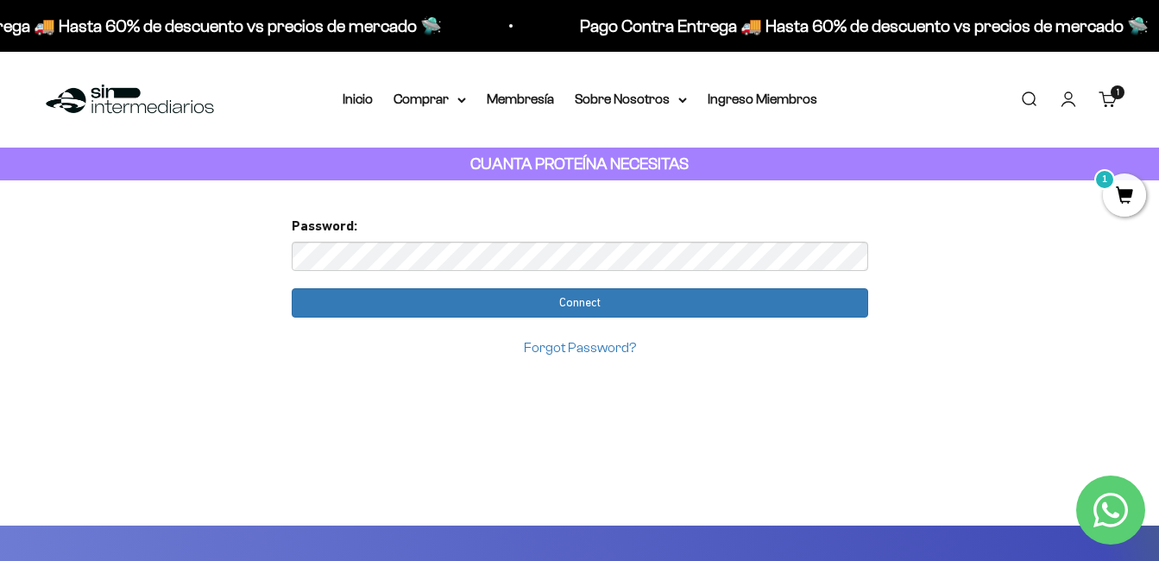
click at [1068, 97] on link "Iniciar sesión" at bounding box center [1067, 99] width 19 height 19
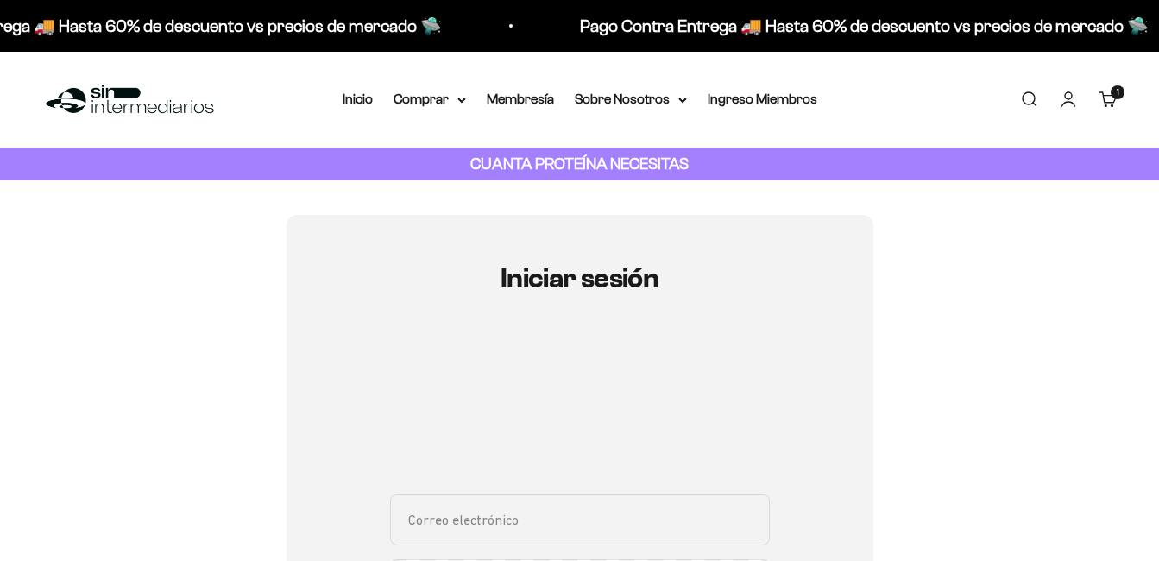
scroll to position [236, 0]
